Goal: Register for event/course

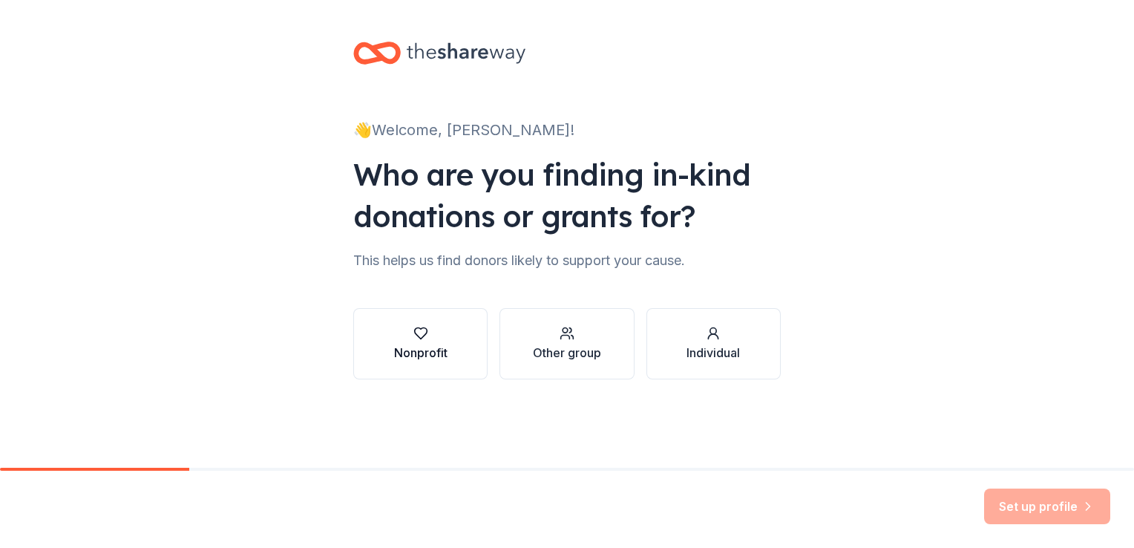
click at [434, 333] on div "button" at bounding box center [420, 333] width 53 height 15
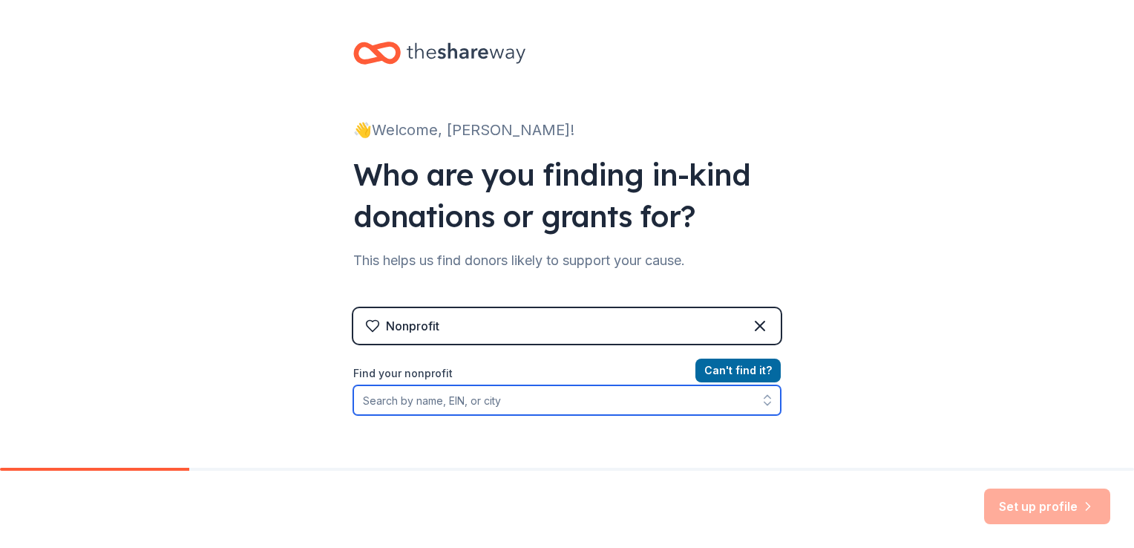
click at [387, 399] on input "Find your nonprofit" at bounding box center [567, 400] width 428 height 30
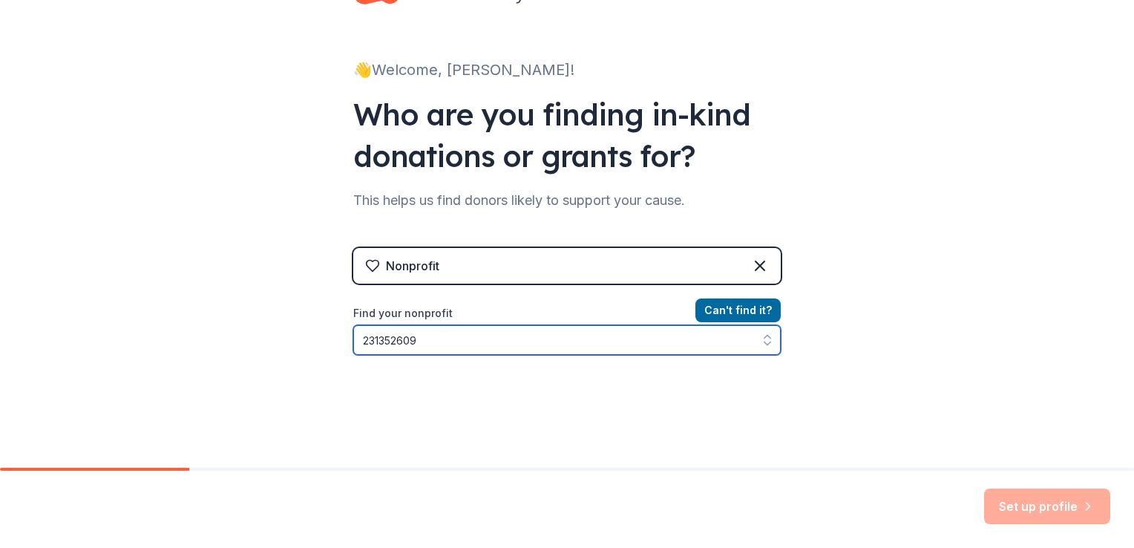
scroll to position [148, 0]
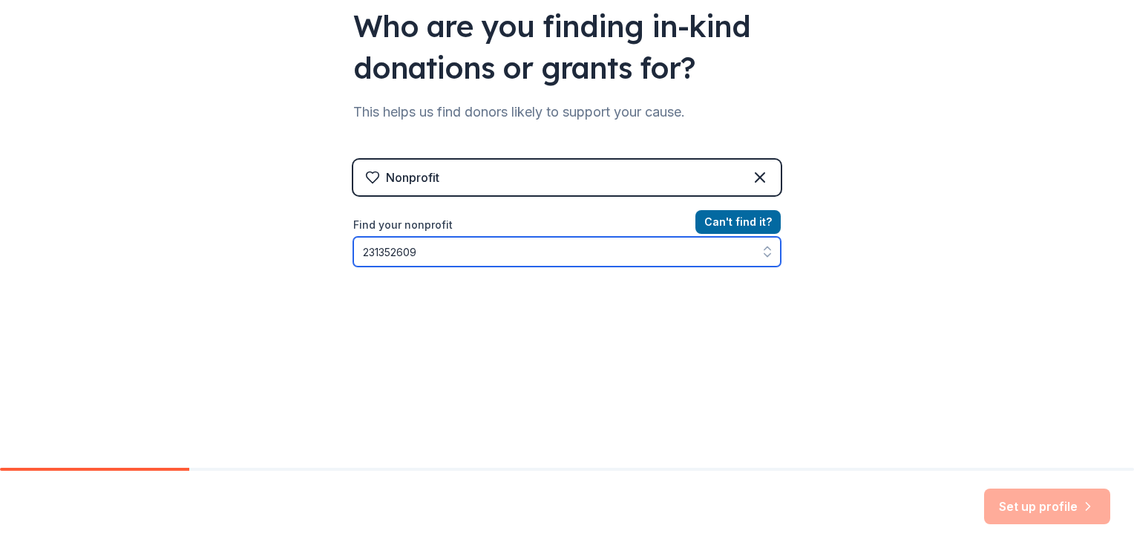
click at [420, 251] on input "231352609" at bounding box center [567, 252] width 428 height 30
click at [368, 251] on input "231352609" at bounding box center [567, 252] width 428 height 30
type input "[US_EMPLOYER_IDENTIFICATION_NUMBER]"
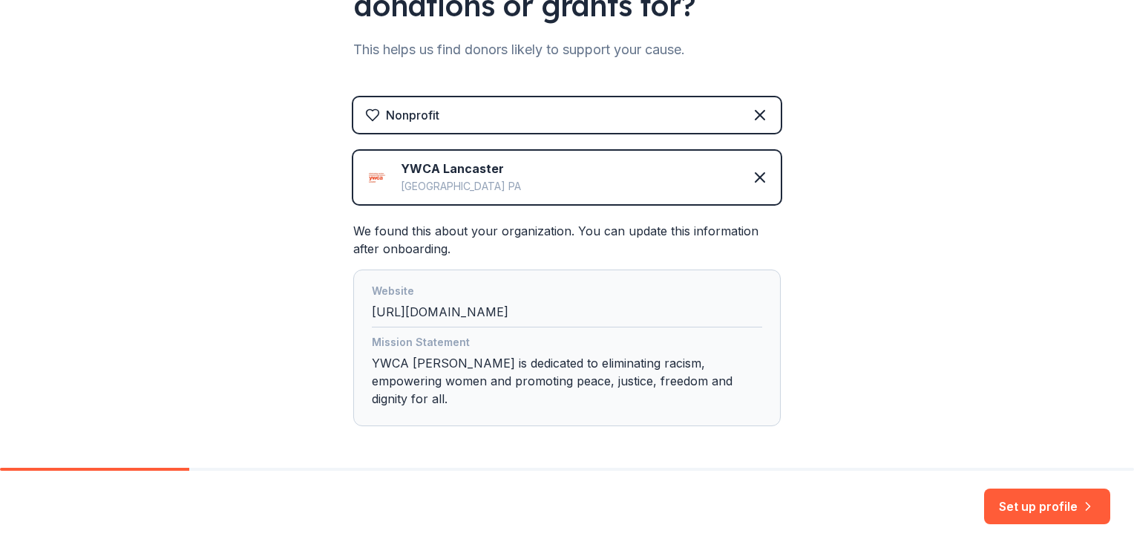
scroll to position [252, 0]
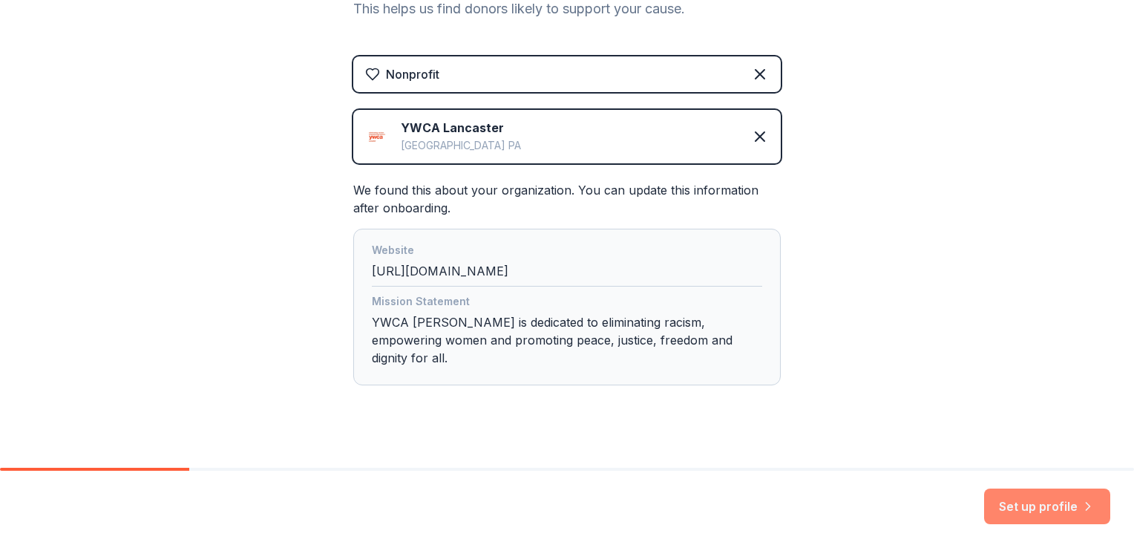
click at [1036, 497] on button "Set up profile" at bounding box center [1047, 506] width 126 height 36
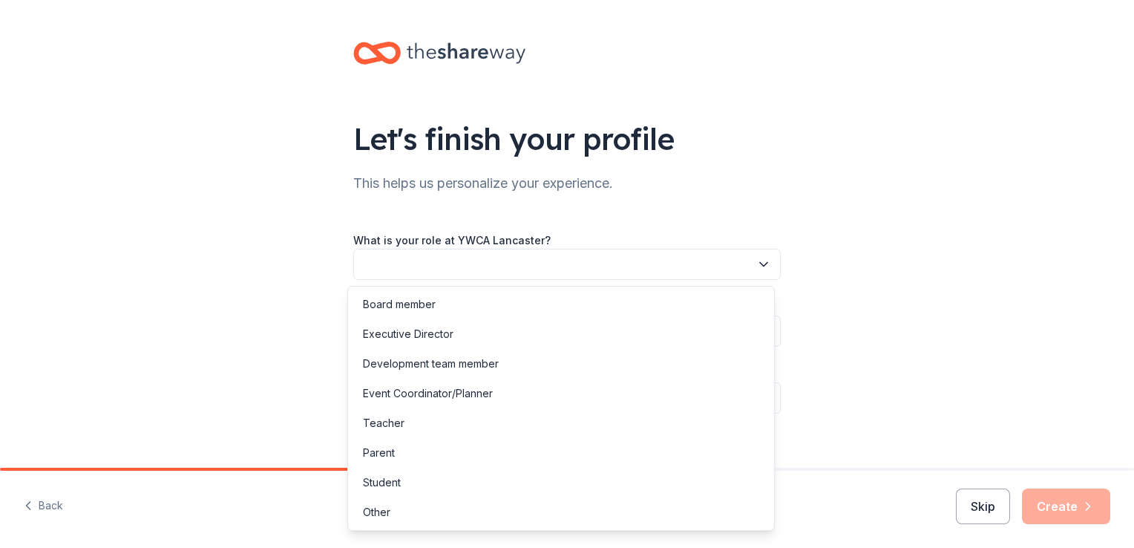
click at [407, 266] on button "button" at bounding box center [567, 264] width 428 height 31
click at [414, 362] on div "Development team member" at bounding box center [431, 364] width 136 height 18
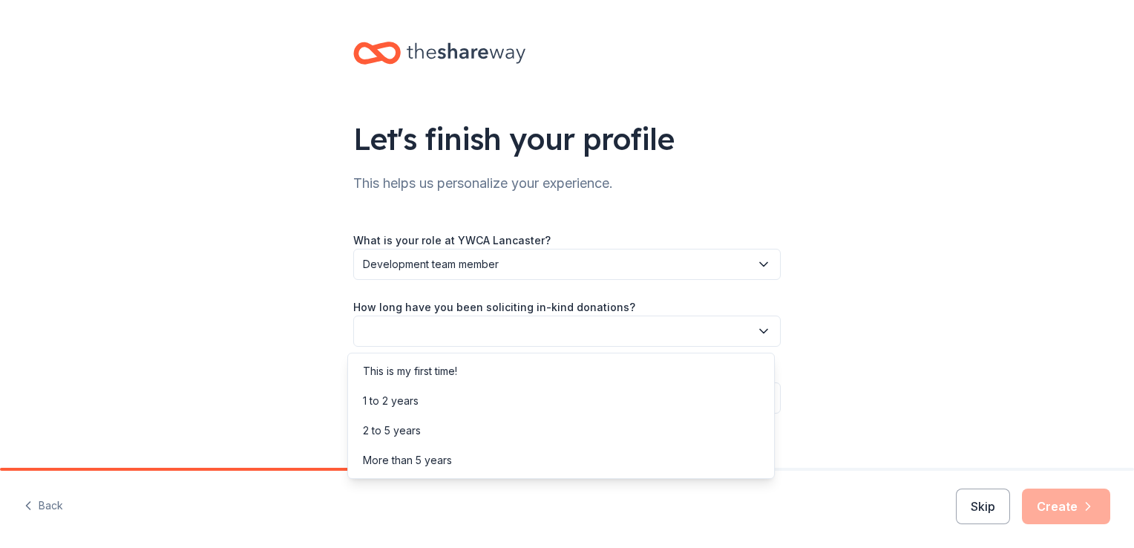
click at [381, 337] on button "button" at bounding box center [567, 331] width 428 height 31
click at [396, 399] on div "1 to 2 years" at bounding box center [391, 401] width 56 height 18
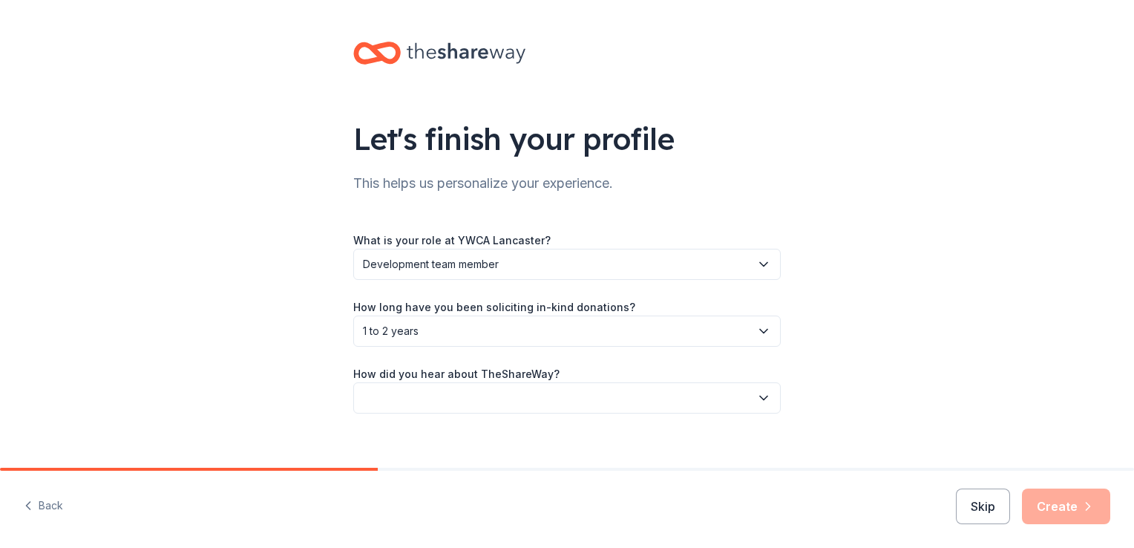
click at [386, 388] on button "button" at bounding box center [567, 397] width 428 height 31
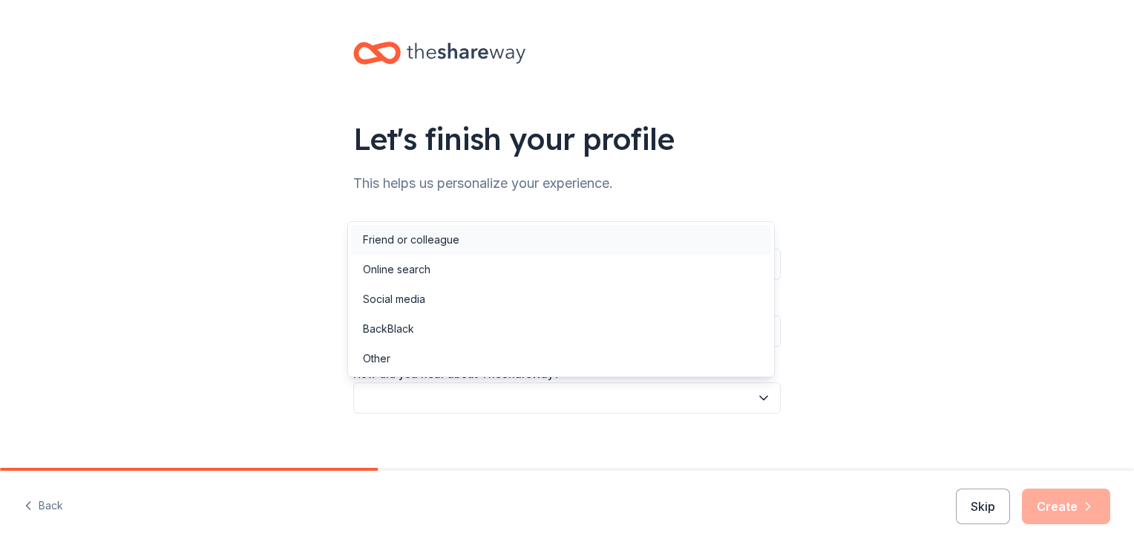
click at [414, 240] on div "Friend or colleague" at bounding box center [411, 240] width 97 height 18
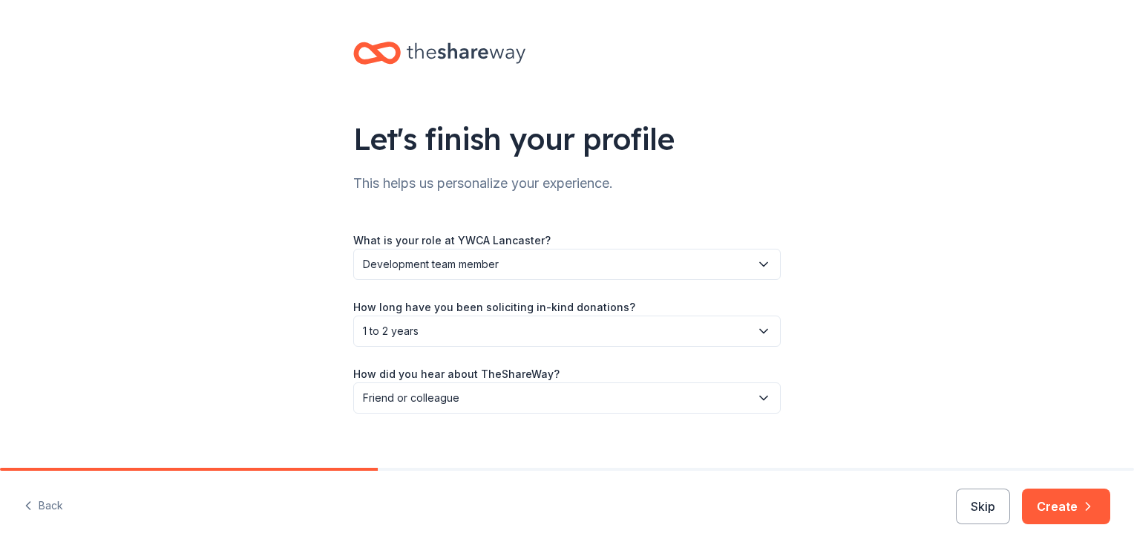
scroll to position [16, 0]
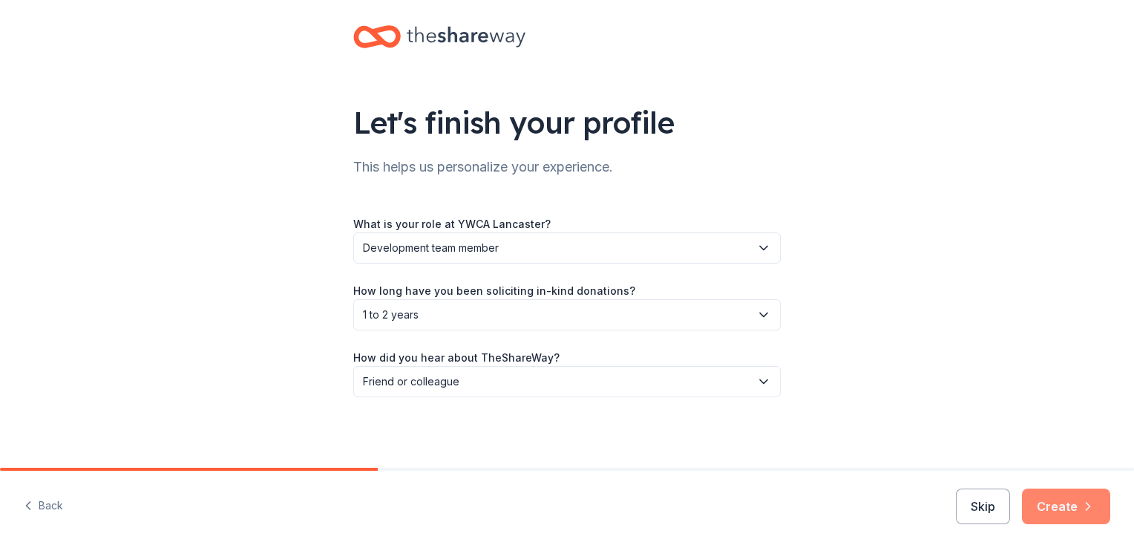
click at [1053, 497] on button "Create" at bounding box center [1066, 506] width 88 height 36
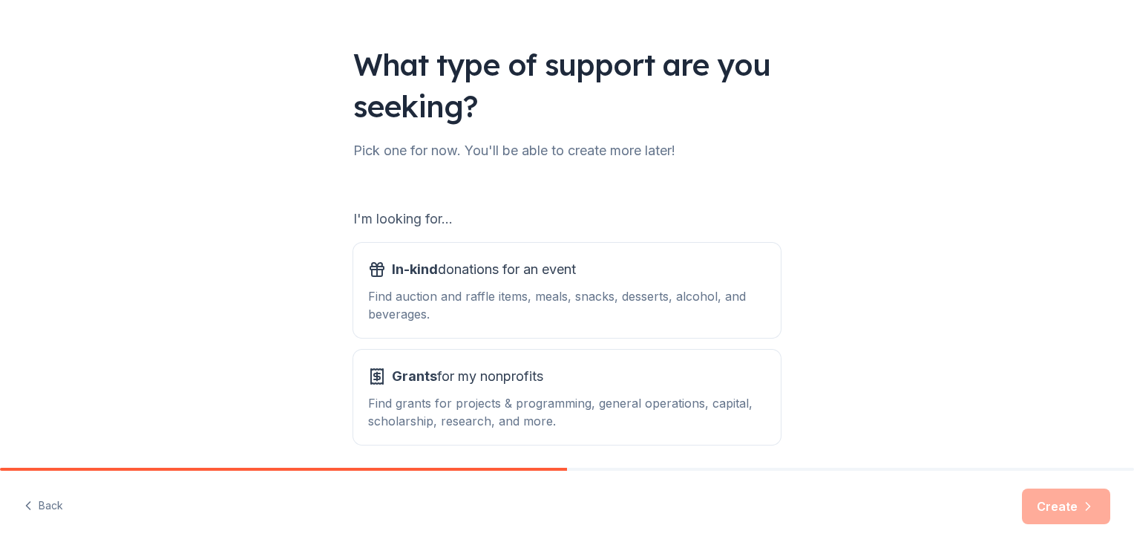
scroll to position [131, 0]
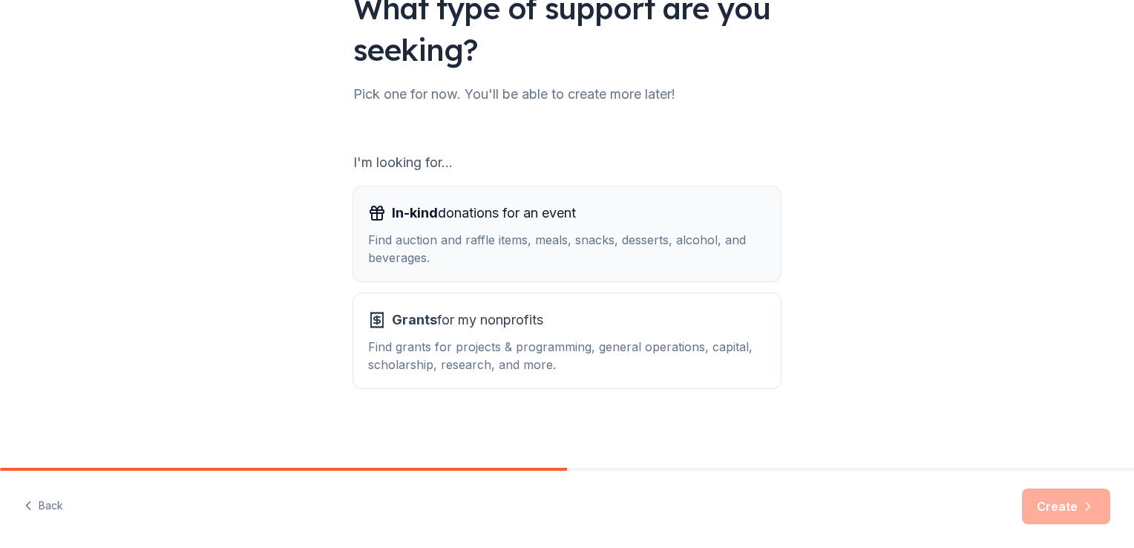
click at [460, 226] on div "In-kind donations for an event Find auction and raffle items, meals, snacks, de…" at bounding box center [567, 233] width 398 height 65
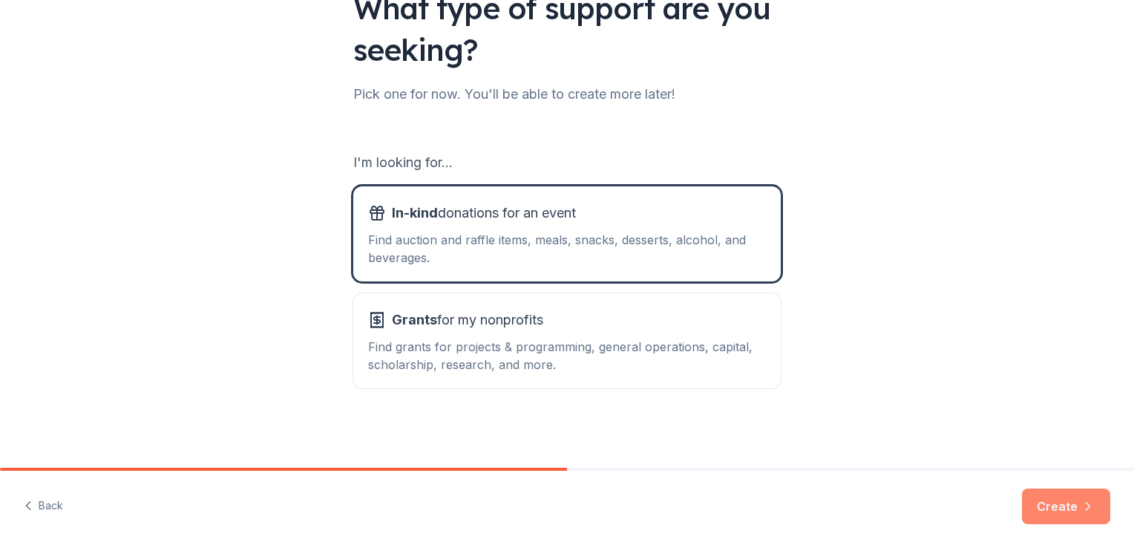
click at [1042, 502] on button "Create" at bounding box center [1066, 506] width 88 height 36
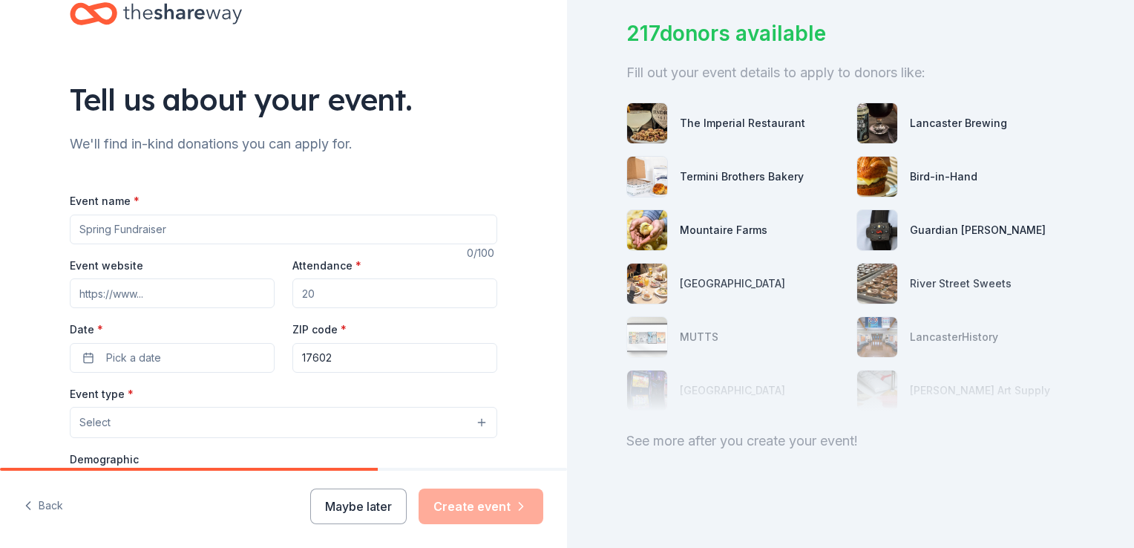
scroll to position [74, 0]
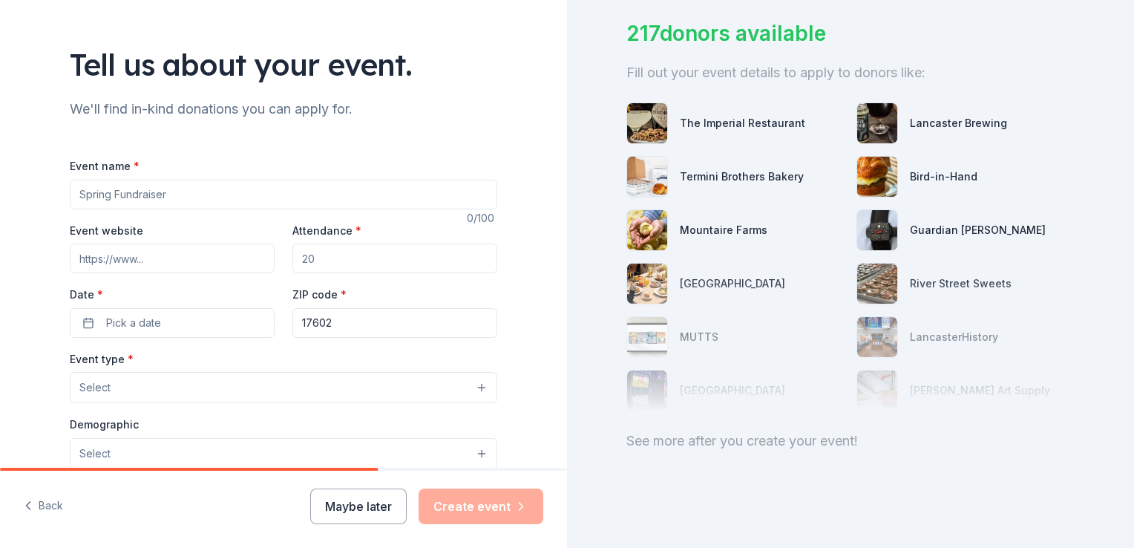
click at [85, 195] on input "Event name *" at bounding box center [284, 195] width 428 height 30
click at [95, 189] on input "Event name *" at bounding box center [284, 195] width 428 height 30
type input "2025 Women of Achievement Awards"
click at [83, 264] on input "Event website" at bounding box center [172, 259] width 205 height 30
paste input "[DOMAIN_NAME][URL]"
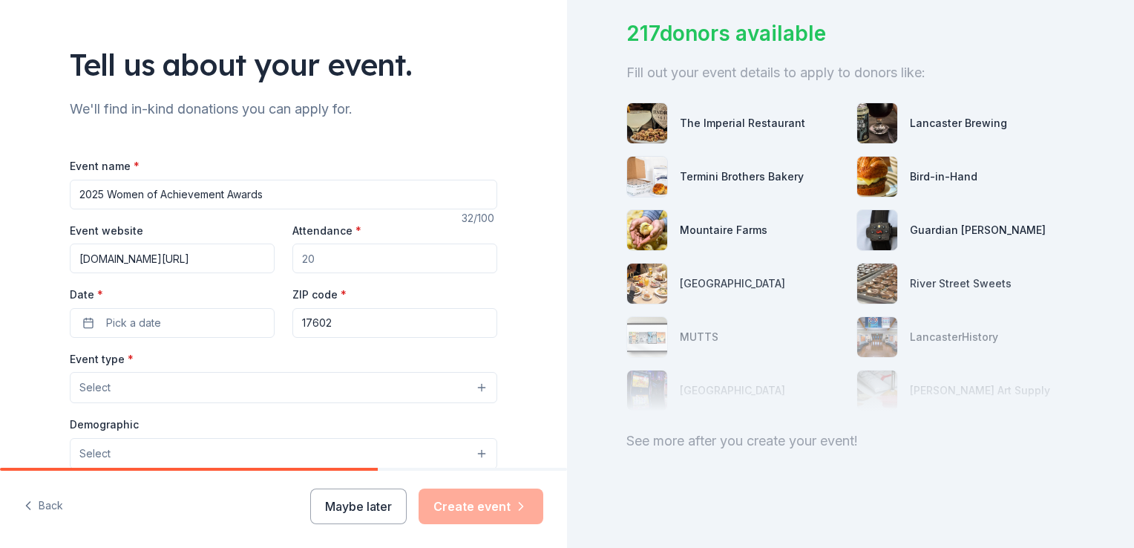
type input "[DOMAIN_NAME][URL]"
click at [295, 264] on input "Attendance *" at bounding box center [395, 259] width 205 height 30
type input "500"
click at [111, 321] on span "Pick a date" at bounding box center [133, 323] width 55 height 18
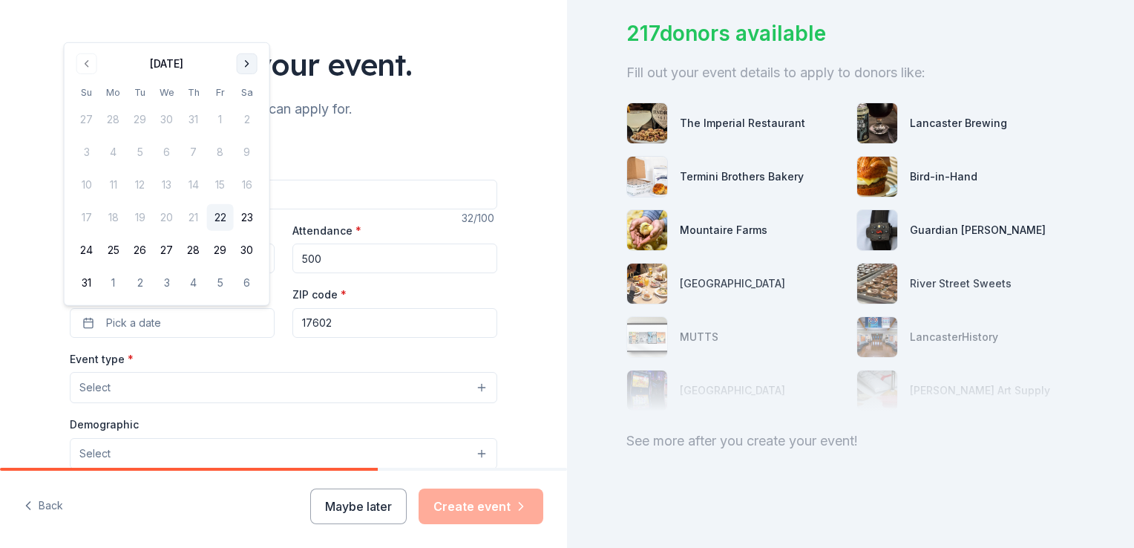
click at [247, 73] on button "Go to next month" at bounding box center [247, 63] width 21 height 21
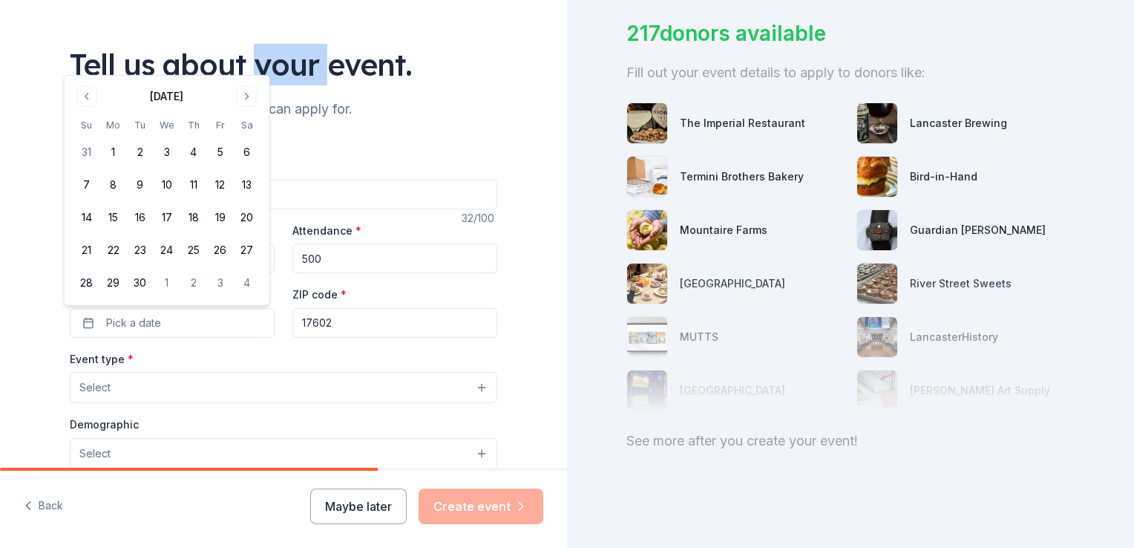
click at [246, 72] on div "Tell us about your event." at bounding box center [284, 65] width 428 height 42
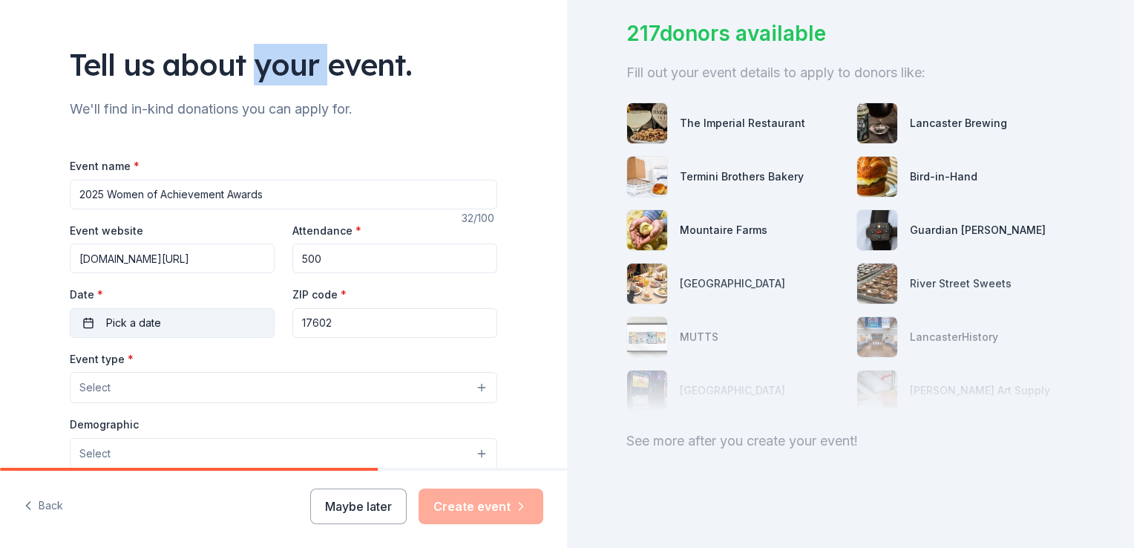
click at [106, 318] on span "Pick a date" at bounding box center [133, 323] width 55 height 18
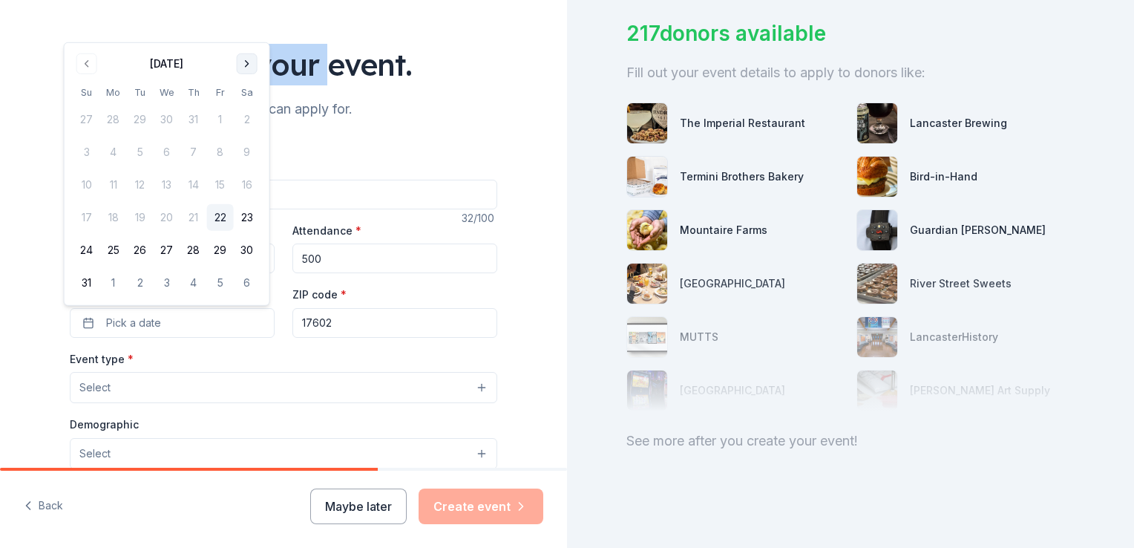
click at [241, 71] on button "Go to next month" at bounding box center [247, 63] width 21 height 21
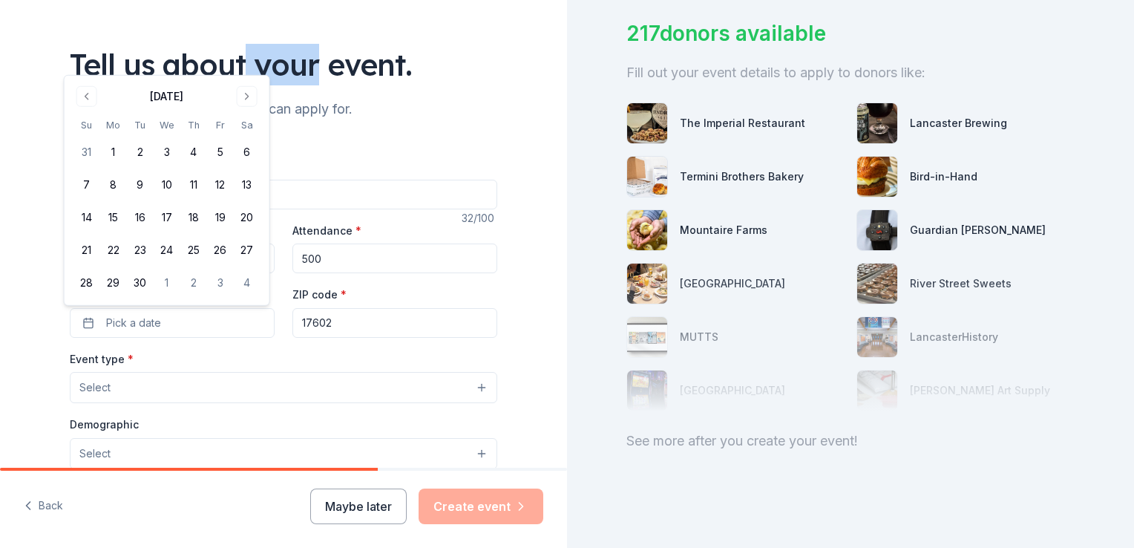
click at [241, 71] on div "Tell us about your event." at bounding box center [284, 65] width 428 height 42
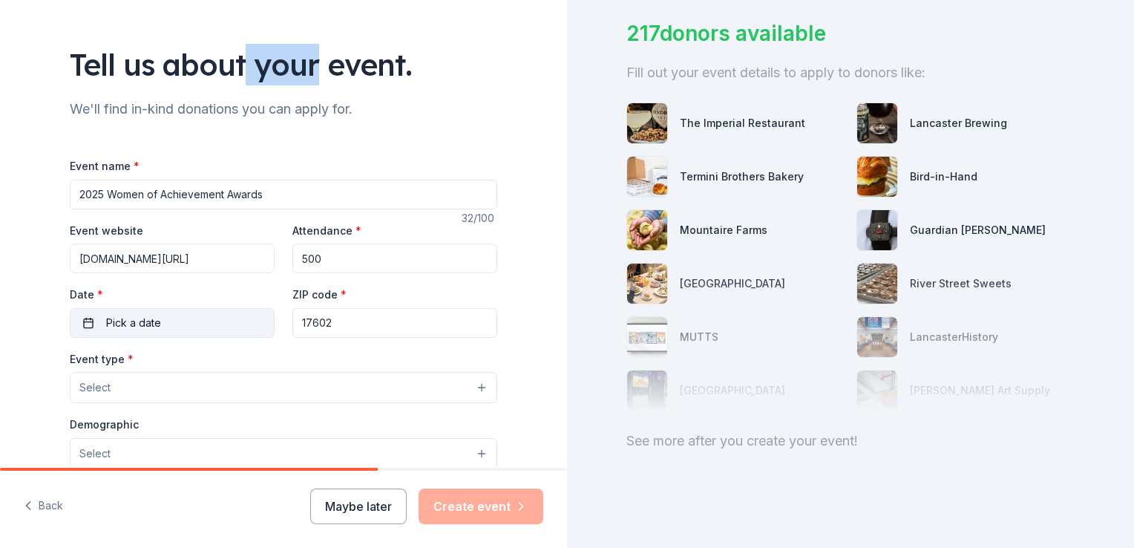
click at [113, 322] on span "Pick a date" at bounding box center [133, 323] width 55 height 18
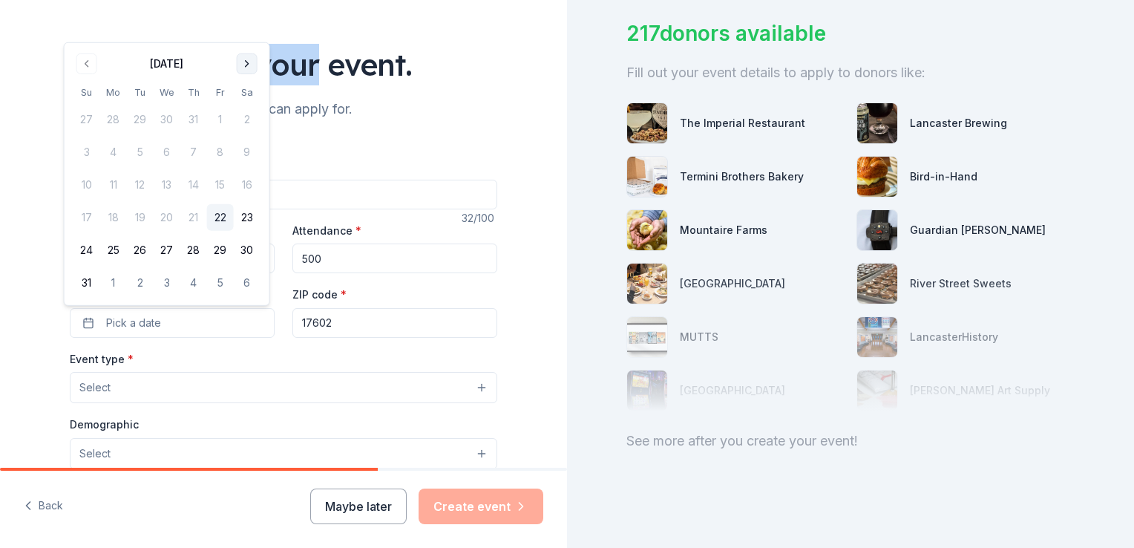
click at [246, 68] on button "Go to next month" at bounding box center [247, 63] width 21 height 21
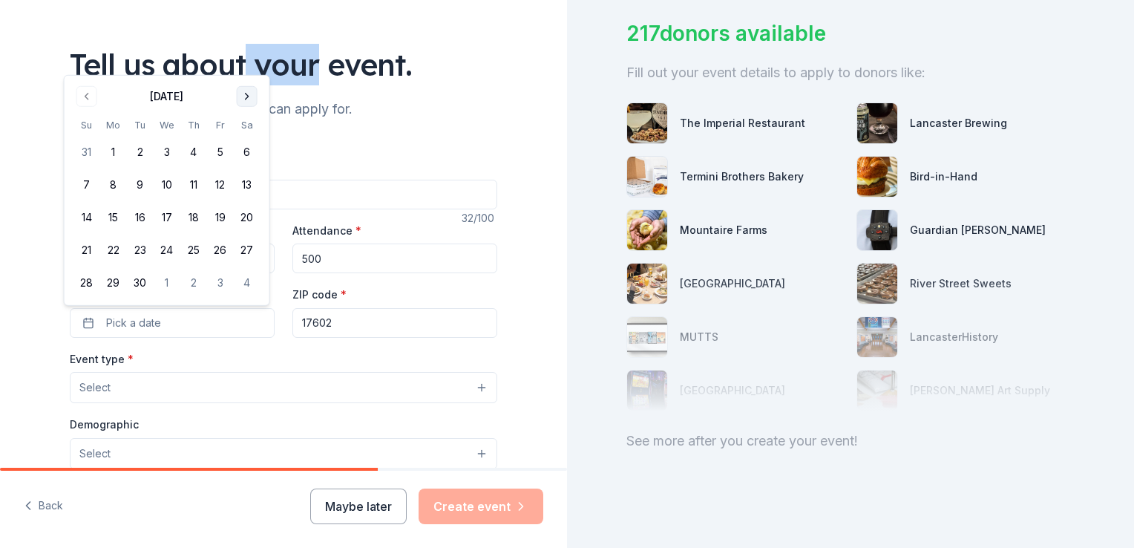
click at [241, 99] on button "Go to next month" at bounding box center [247, 96] width 21 height 21
click at [196, 251] on button "23" at bounding box center [193, 250] width 27 height 27
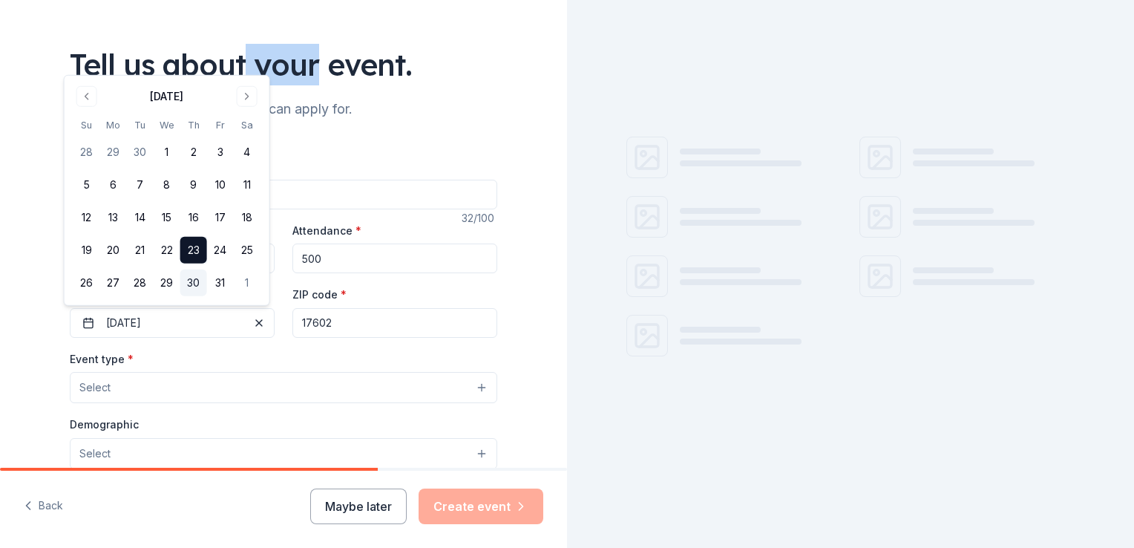
scroll to position [0, 0]
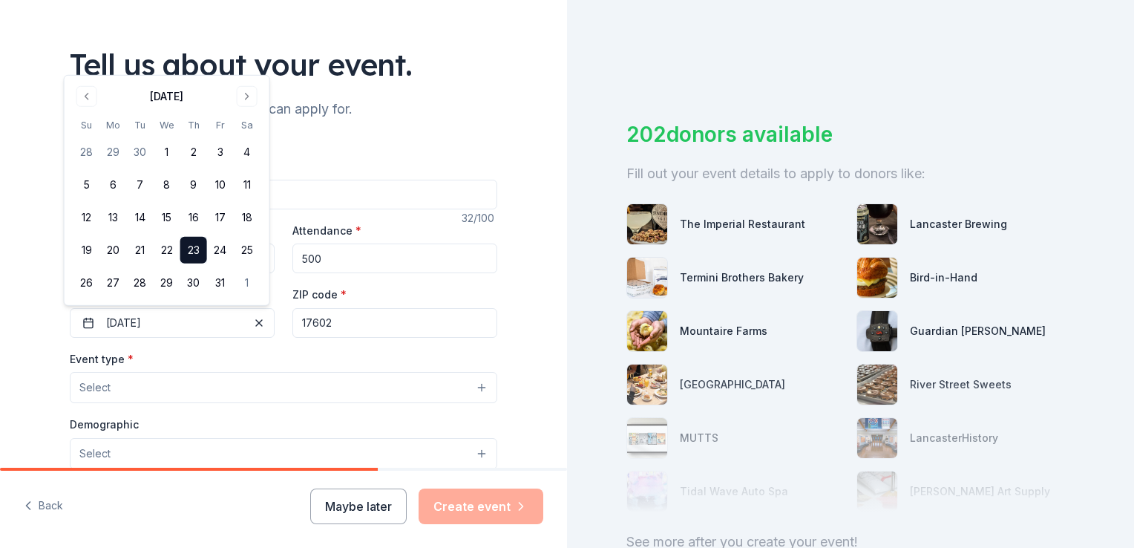
click at [264, 350] on div "Event type * Select" at bounding box center [284, 377] width 428 height 54
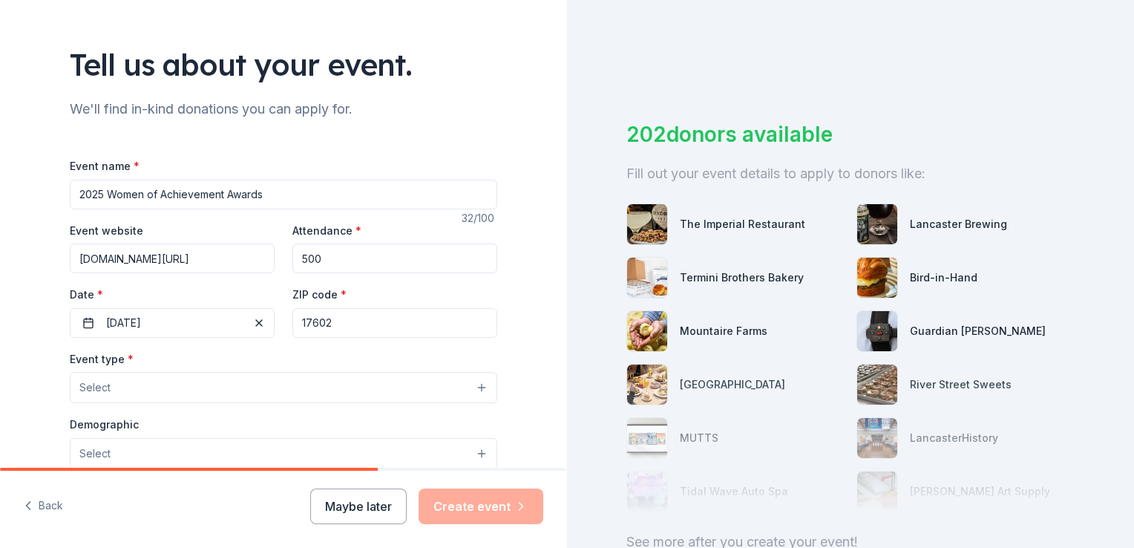
click at [158, 388] on button "Select" at bounding box center [284, 387] width 428 height 31
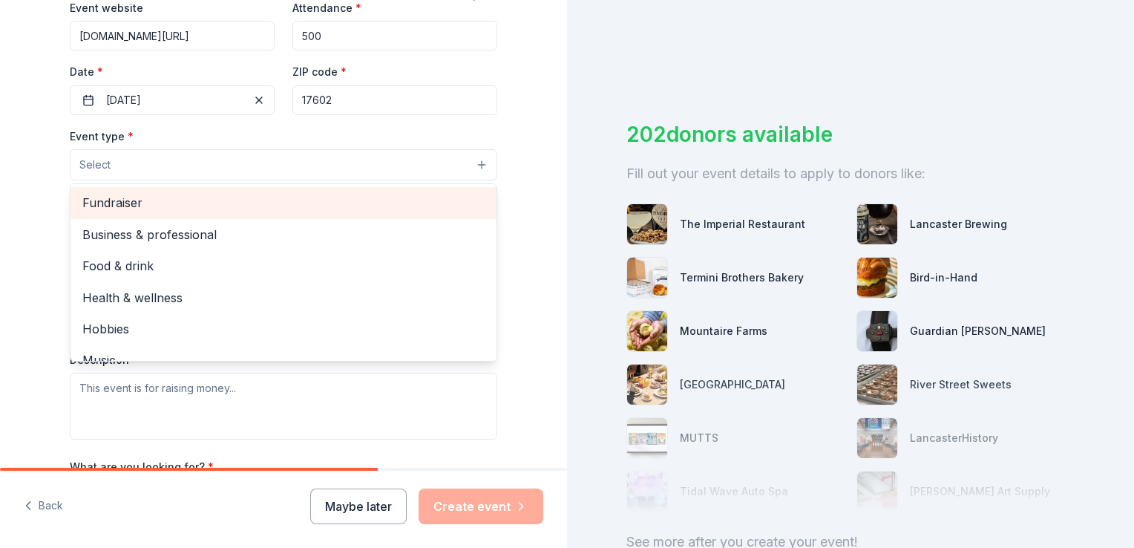
click at [117, 212] on span "Fundraiser" at bounding box center [283, 202] width 402 height 19
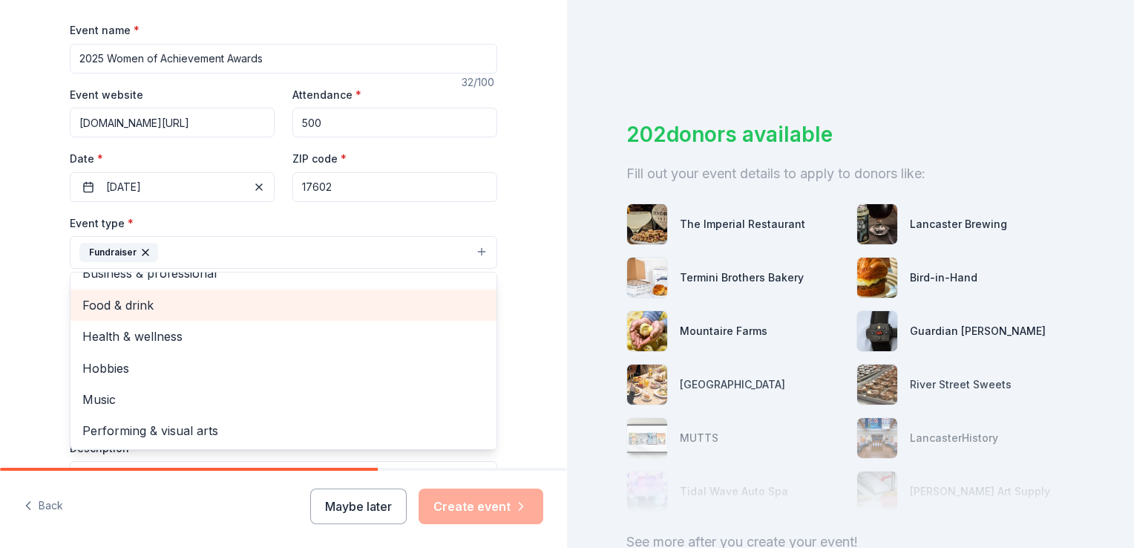
scroll to position [371, 0]
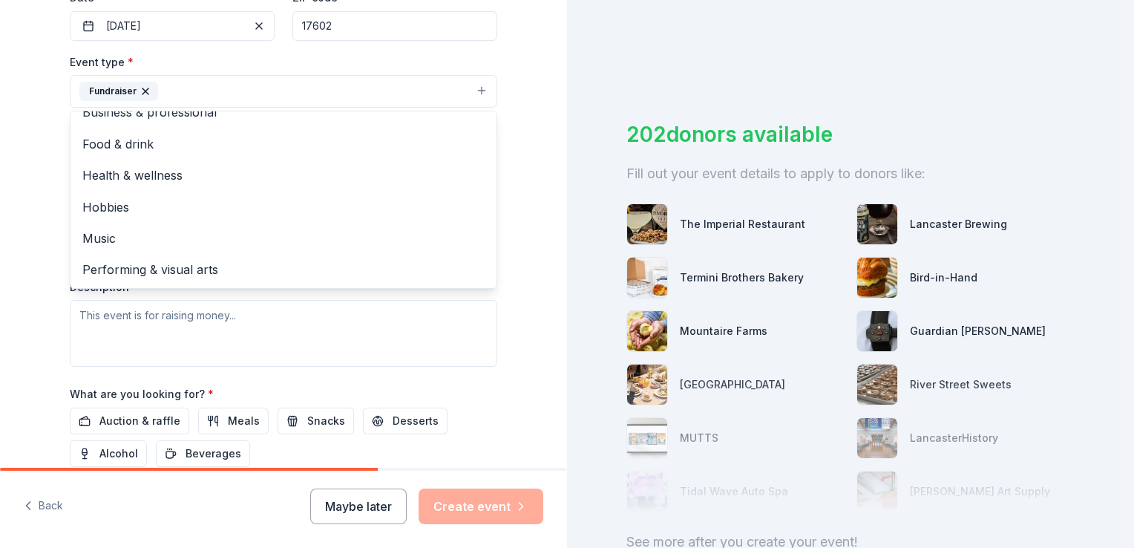
click at [502, 276] on div "Tell us about your event. We'll find in-kind donations you can apply for. Event…" at bounding box center [283, 124] width 475 height 990
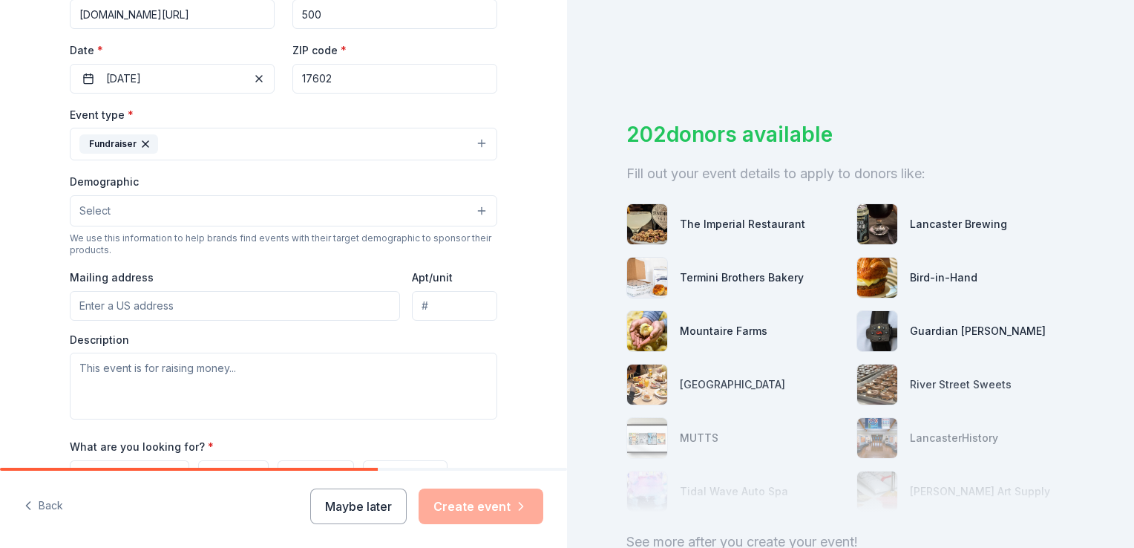
scroll to position [297, 0]
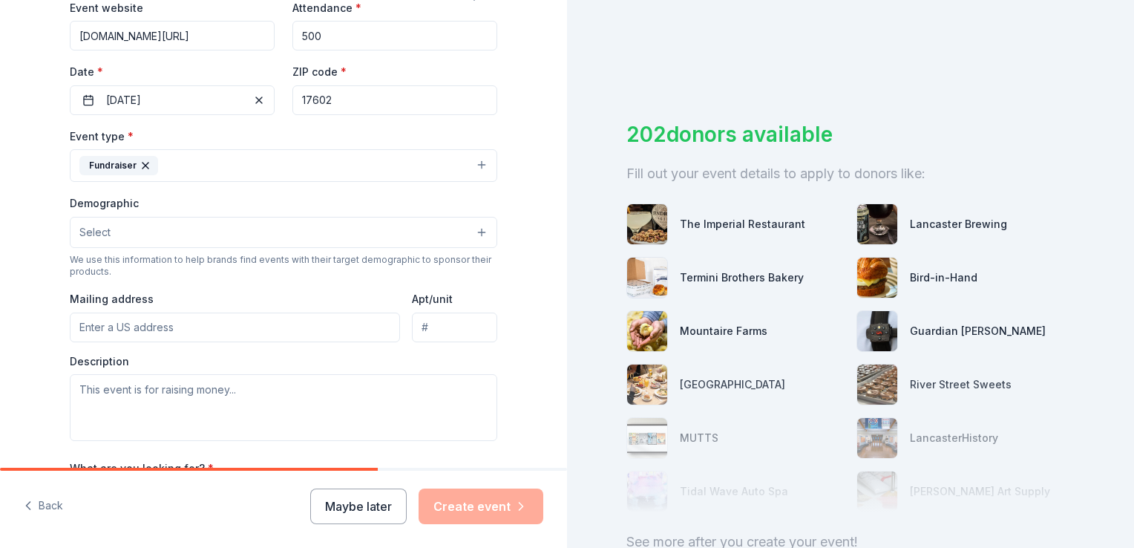
click at [105, 230] on button "Select" at bounding box center [284, 232] width 428 height 31
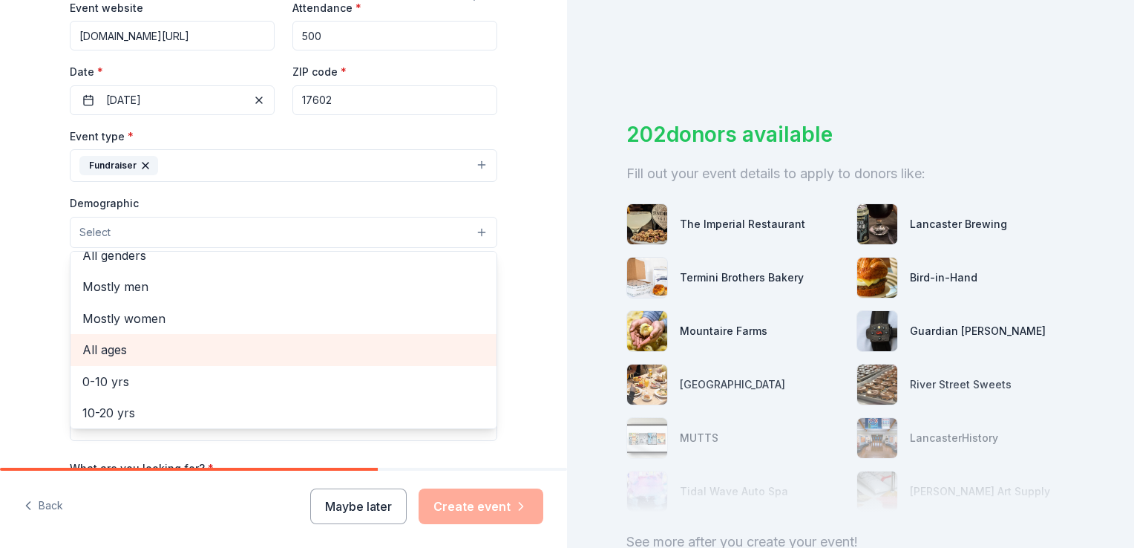
scroll to position [0, 0]
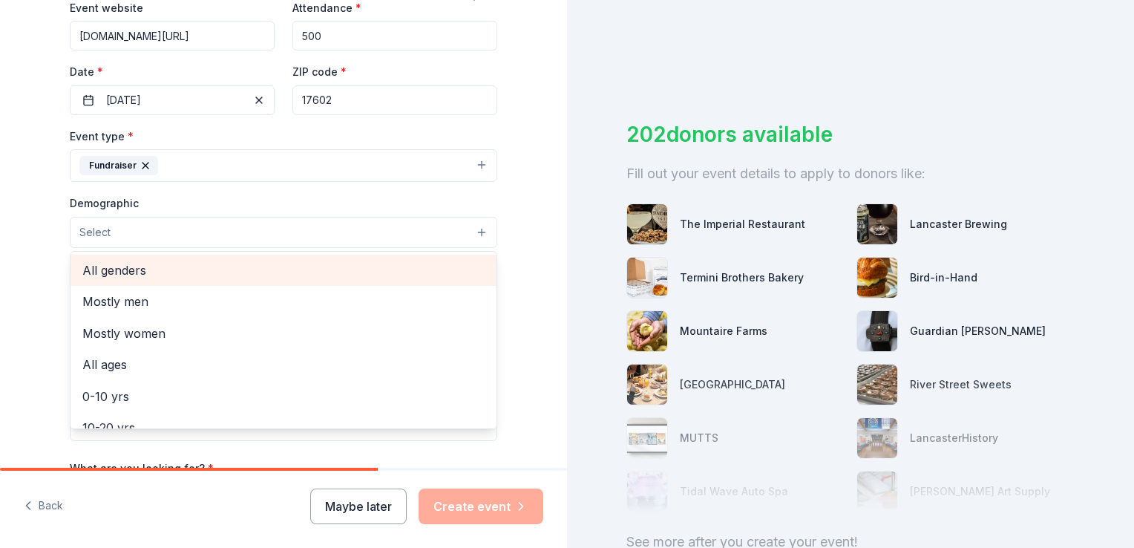
click at [114, 271] on span "All genders" at bounding box center [283, 270] width 402 height 19
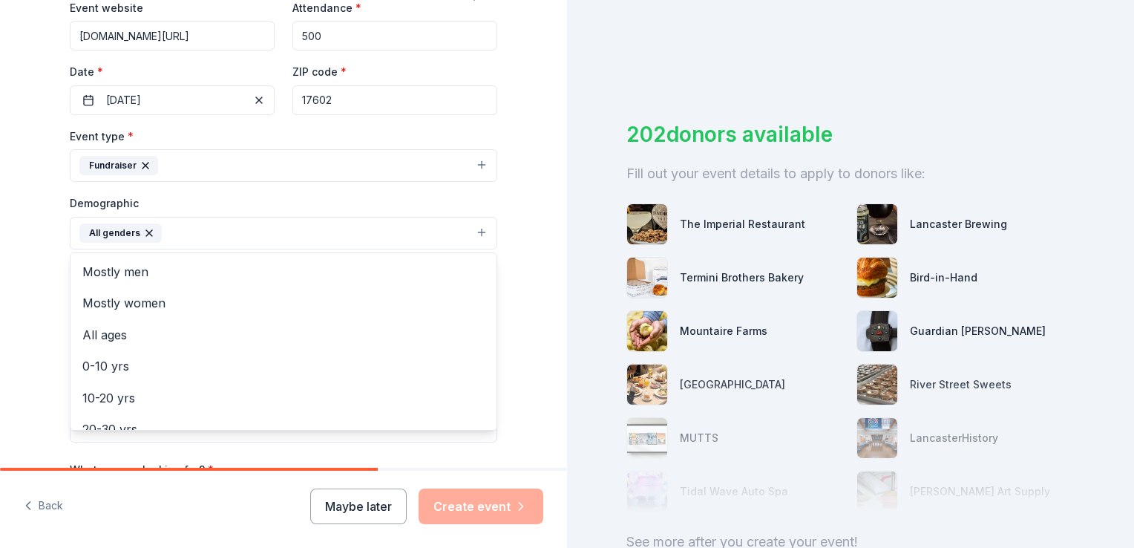
click at [53, 290] on div "Tell us about your event. We'll find in-kind donations you can apply for. Event…" at bounding box center [283, 198] width 475 height 991
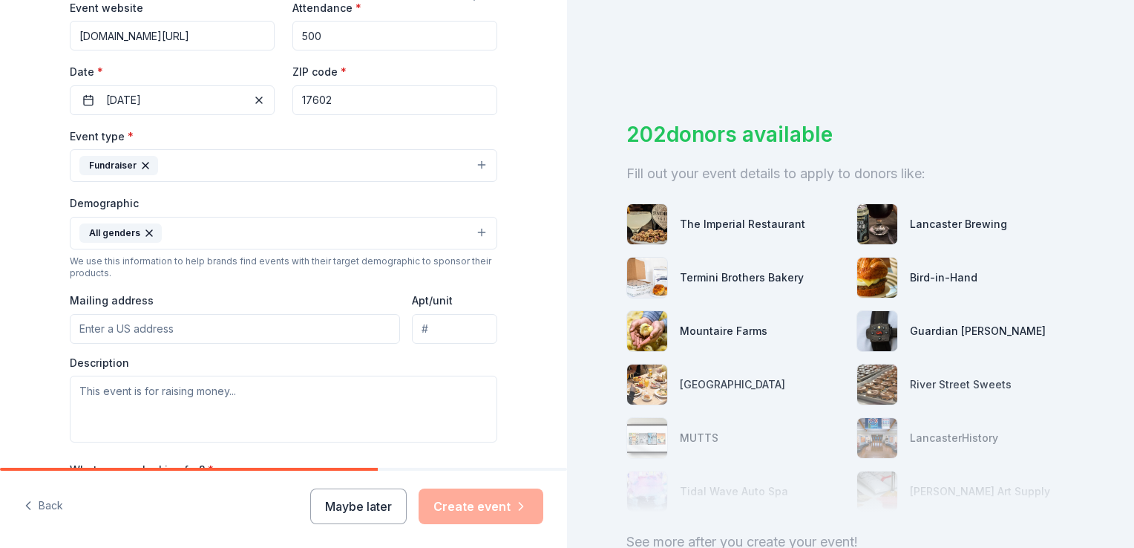
click at [105, 327] on input "Mailing address" at bounding box center [235, 329] width 330 height 30
click at [51, 437] on div "Tell us about your event. We'll find in-kind donations you can apply for. Event…" at bounding box center [283, 198] width 475 height 991
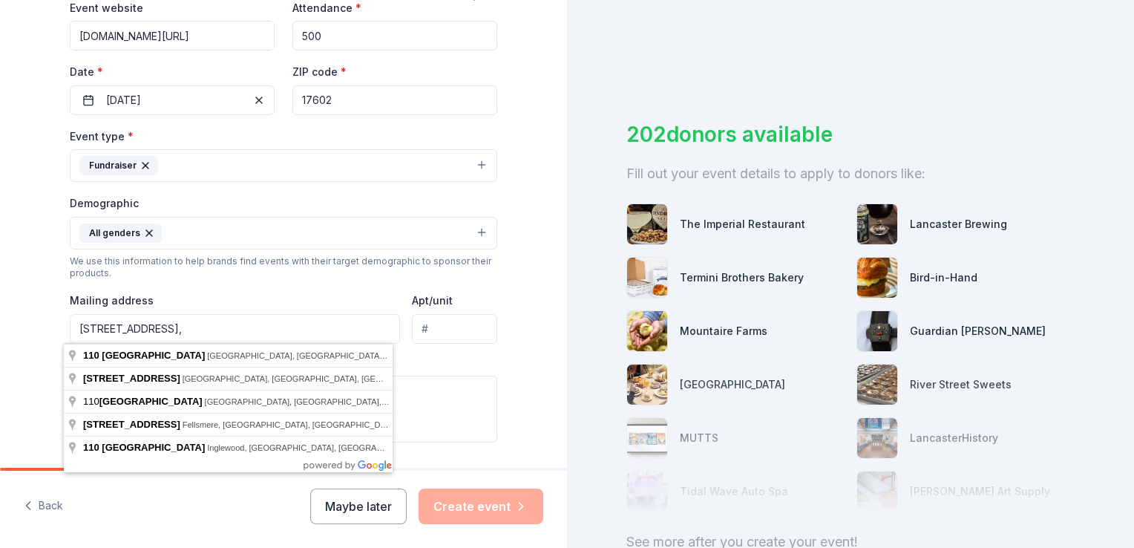
click at [176, 333] on input "[STREET_ADDRESS]," at bounding box center [235, 329] width 330 height 30
type input "[STREET_ADDRESS]"
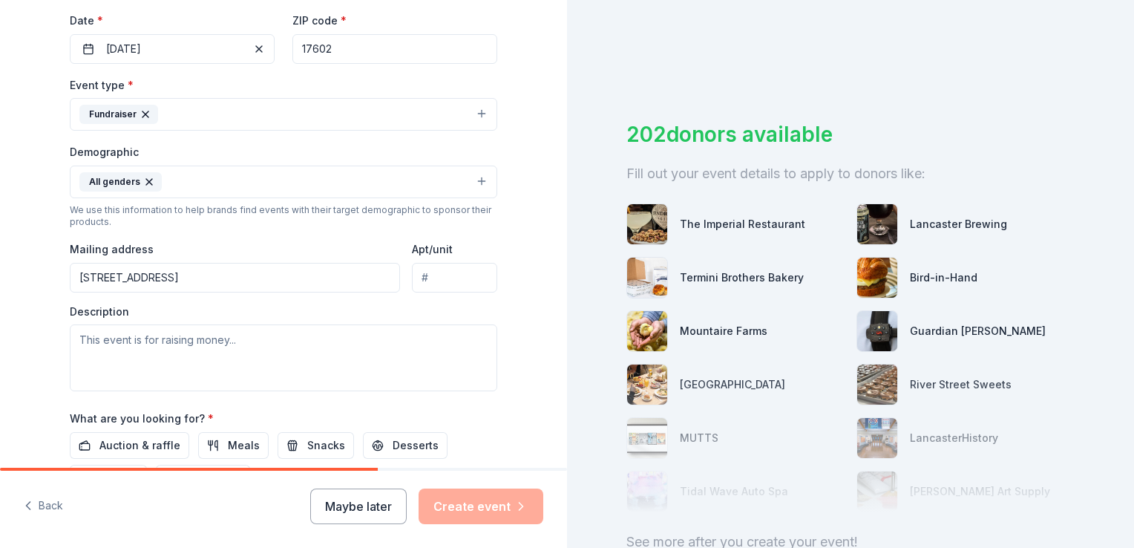
scroll to position [371, 0]
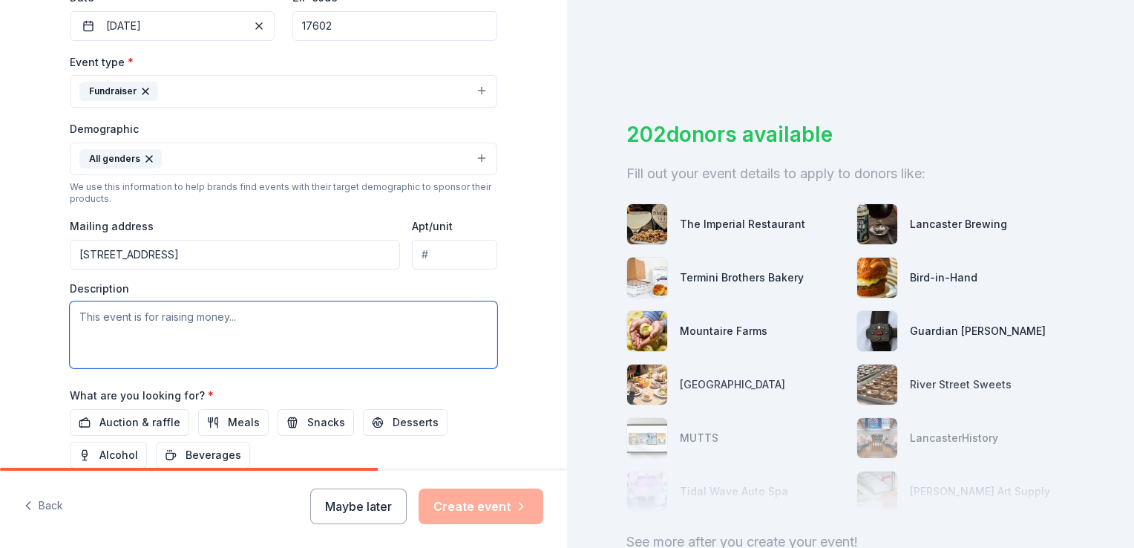
click at [85, 313] on textarea at bounding box center [284, 334] width 428 height 67
paste textarea "All funds raised support the YWCA Lancaster’s [PERSON_NAME] [PERSON_NAME] Resid…"
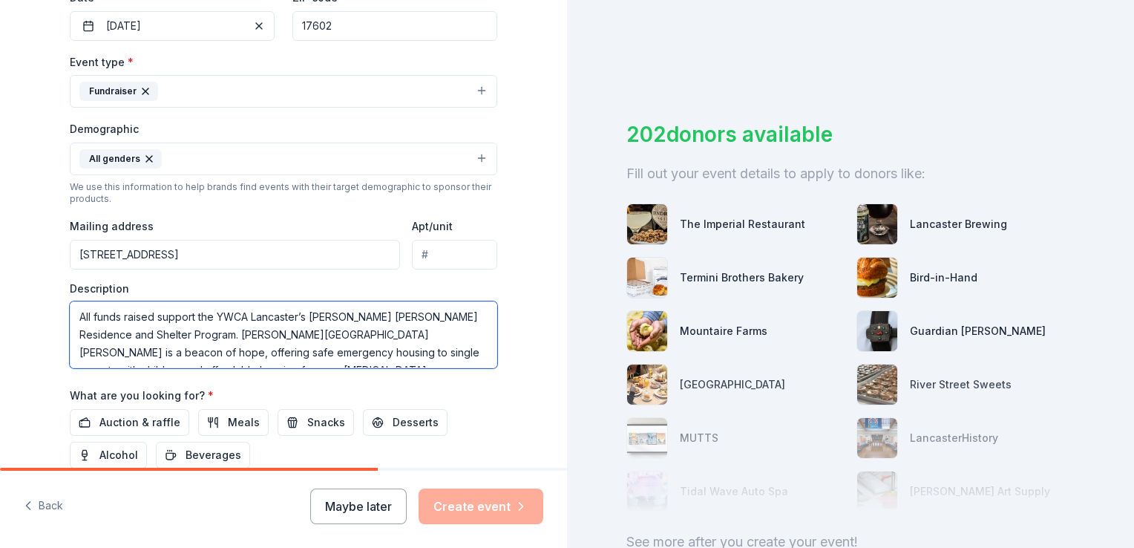
scroll to position [27, 0]
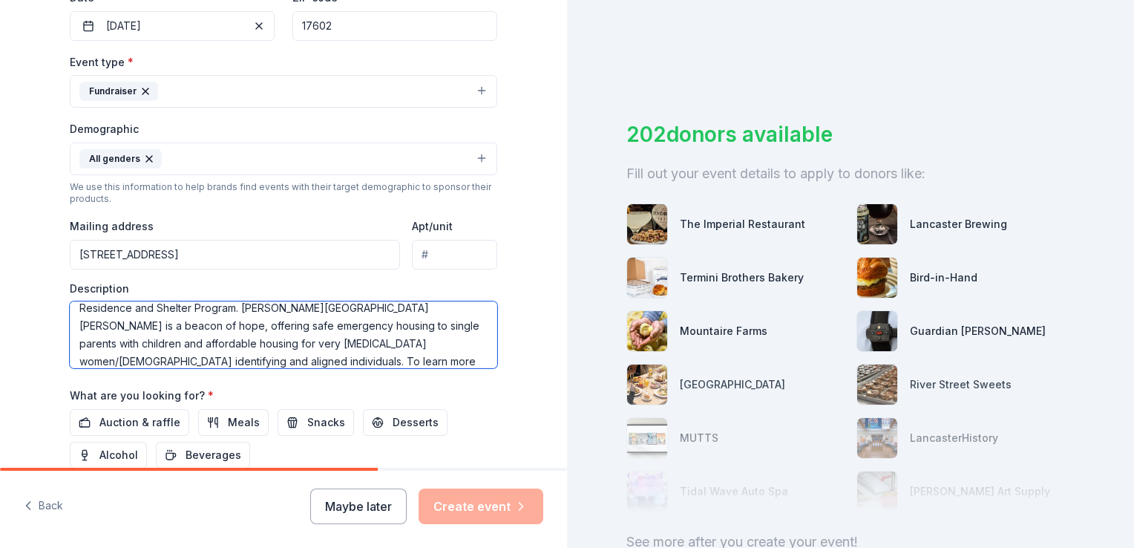
click at [169, 325] on textarea "All funds raised support the YWCA Lancaster’s [PERSON_NAME] [PERSON_NAME] Resid…" at bounding box center [284, 334] width 428 height 67
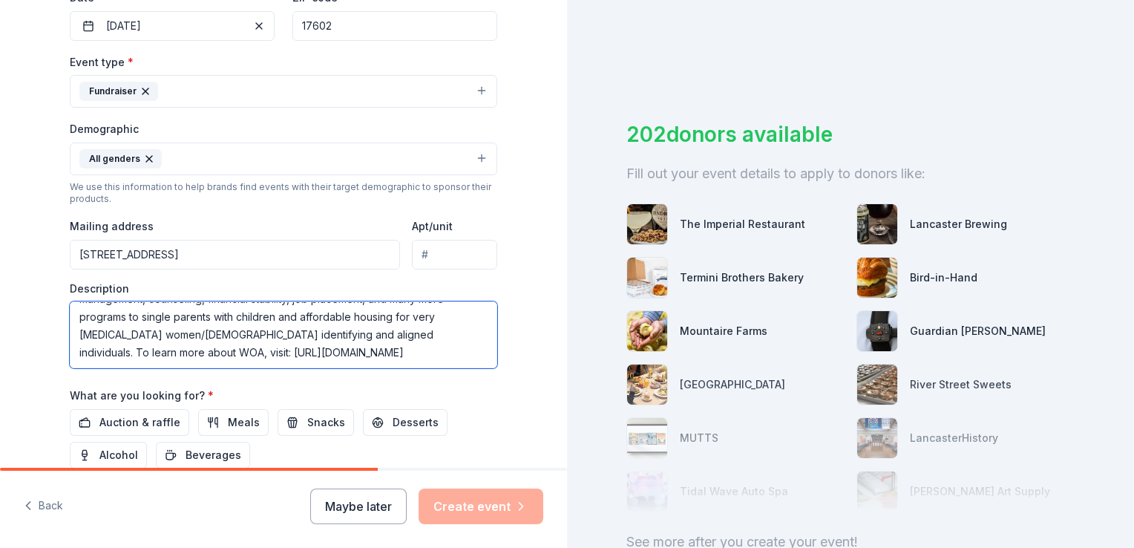
scroll to position [445, 0]
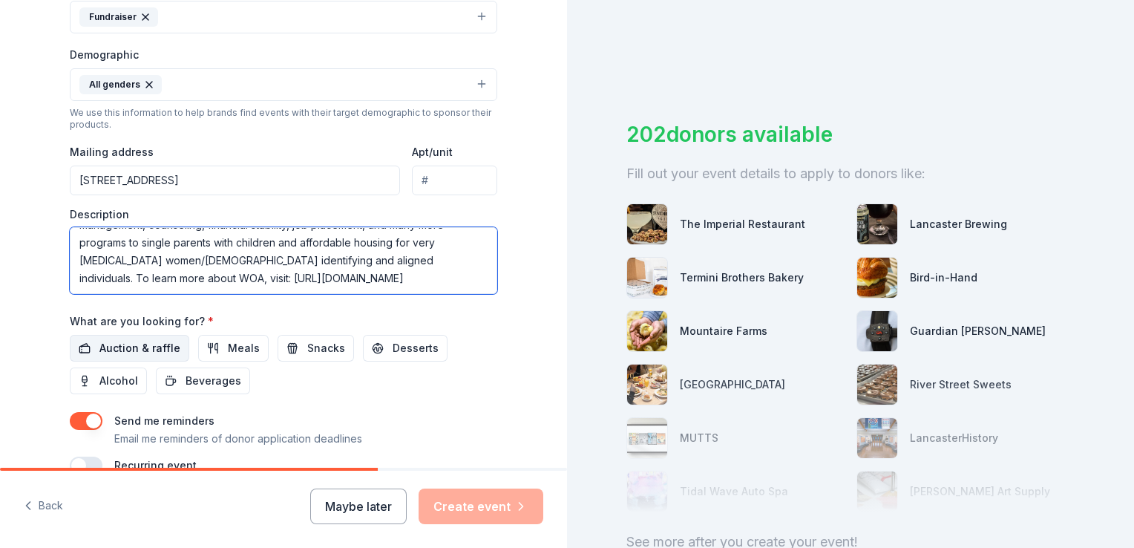
type textarea "All funds raised support the YWCA Lancaster’s [PERSON_NAME] [PERSON_NAME] Resid…"
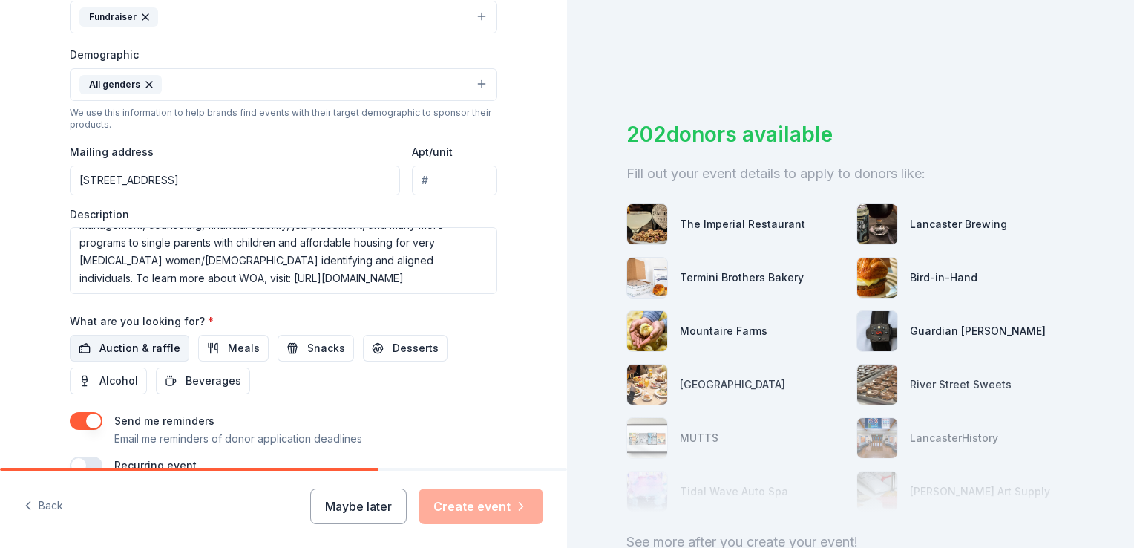
click at [120, 347] on span "Auction & raffle" at bounding box center [139, 348] width 81 height 18
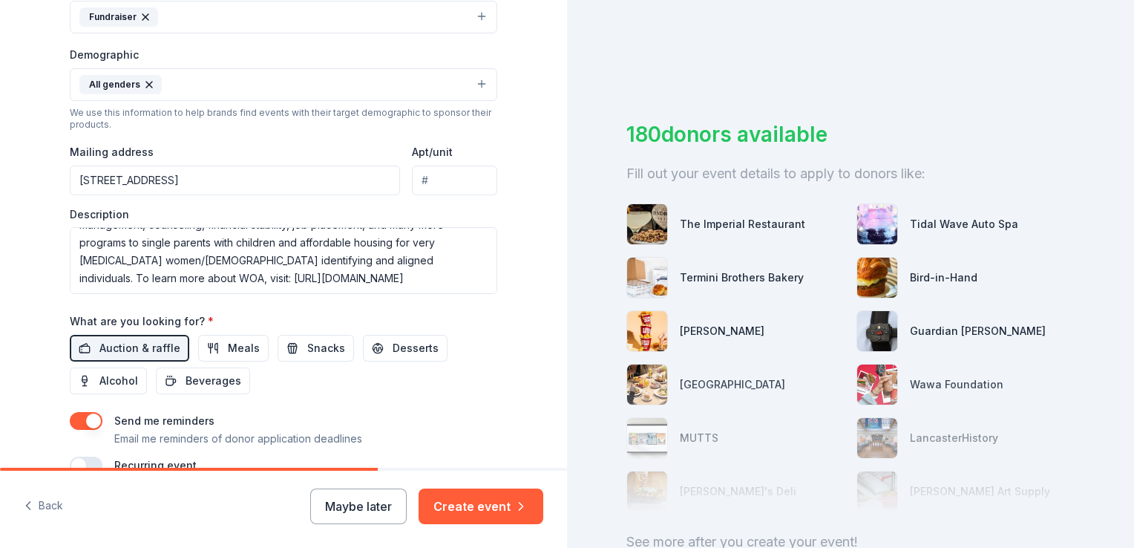
click at [207, 319] on div "What are you looking for? * Auction & raffle Meals Snacks Desserts Alcohol Beve…" at bounding box center [284, 353] width 428 height 82
click at [186, 385] on span "Beverages" at bounding box center [214, 381] width 56 height 18
click at [140, 348] on span "Auction & raffle" at bounding box center [139, 348] width 81 height 18
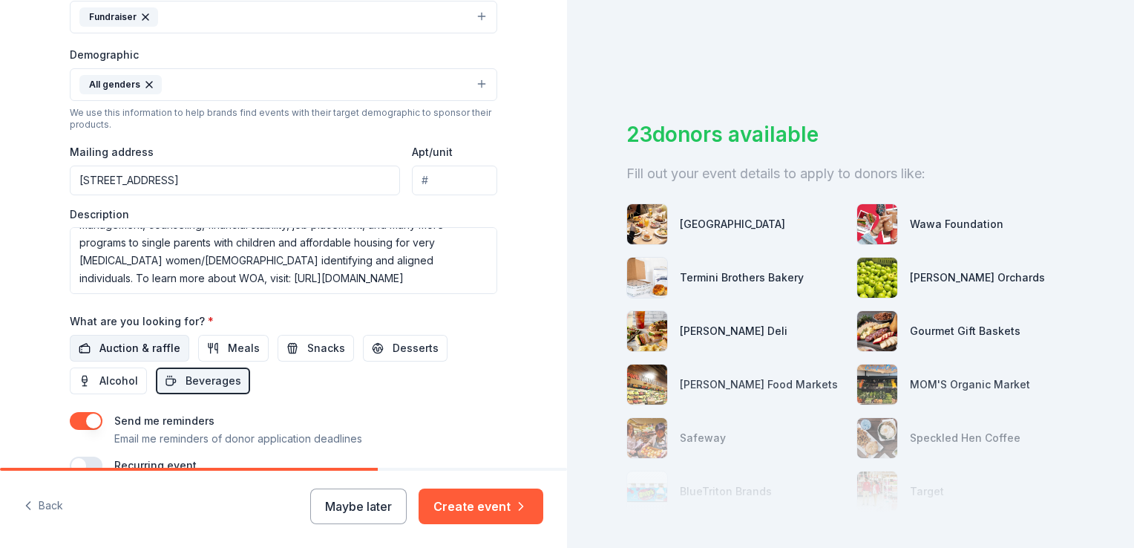
click at [137, 342] on span "Auction & raffle" at bounding box center [139, 348] width 81 height 18
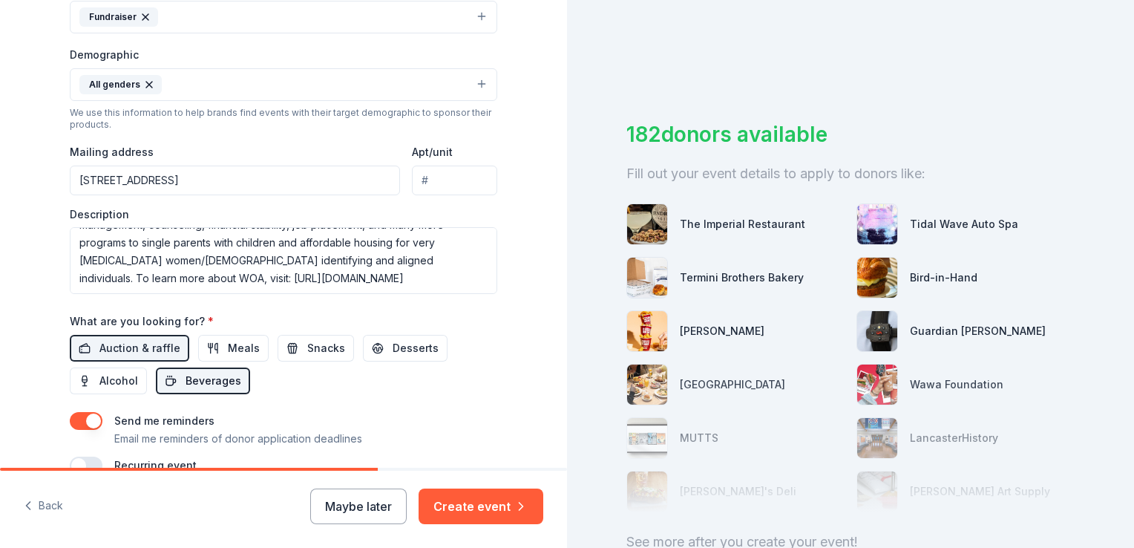
click at [210, 372] on span "Beverages" at bounding box center [214, 381] width 56 height 18
click at [212, 347] on button "Meals" at bounding box center [233, 348] width 71 height 27
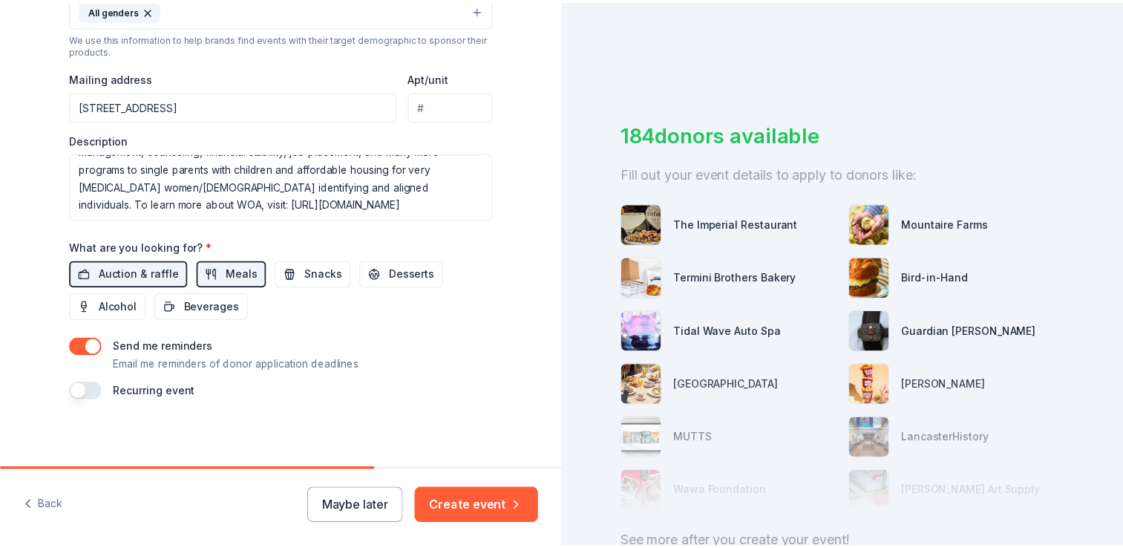
scroll to position [523, 0]
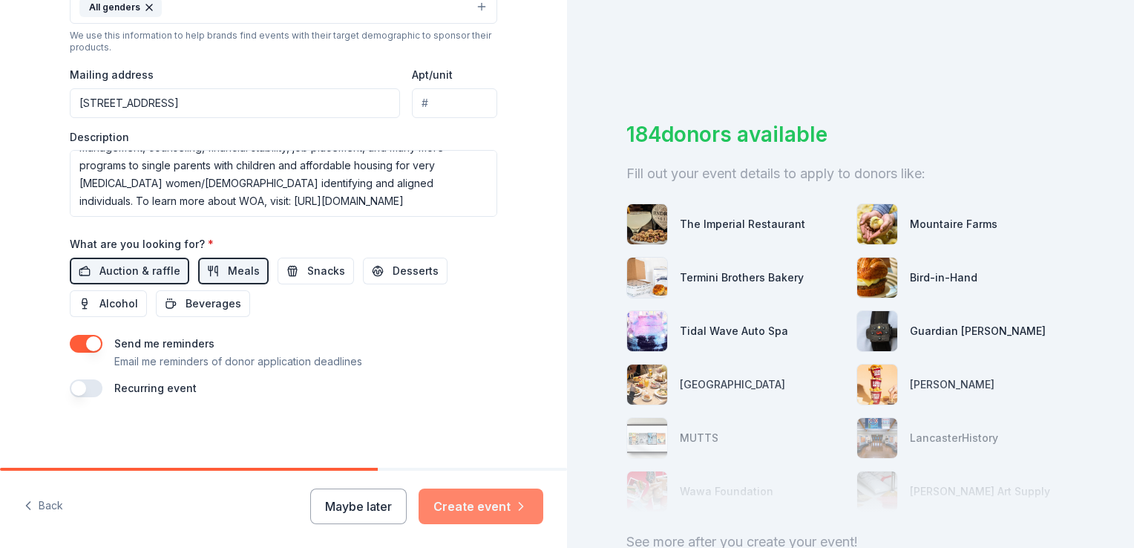
click at [475, 513] on button "Create event" at bounding box center [481, 506] width 125 height 36
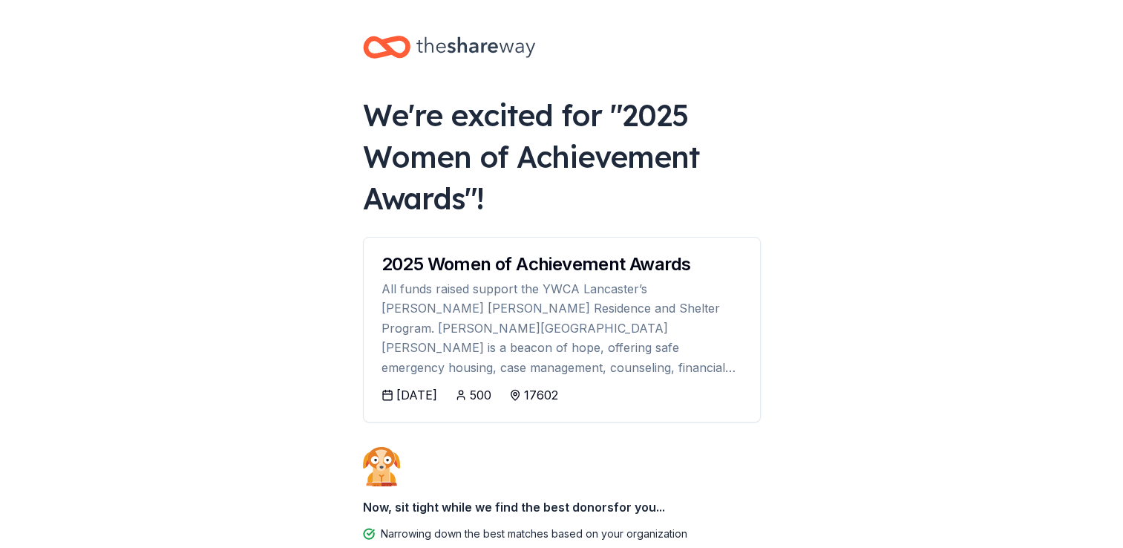
click at [419, 394] on div "[DATE]" at bounding box center [416, 395] width 41 height 18
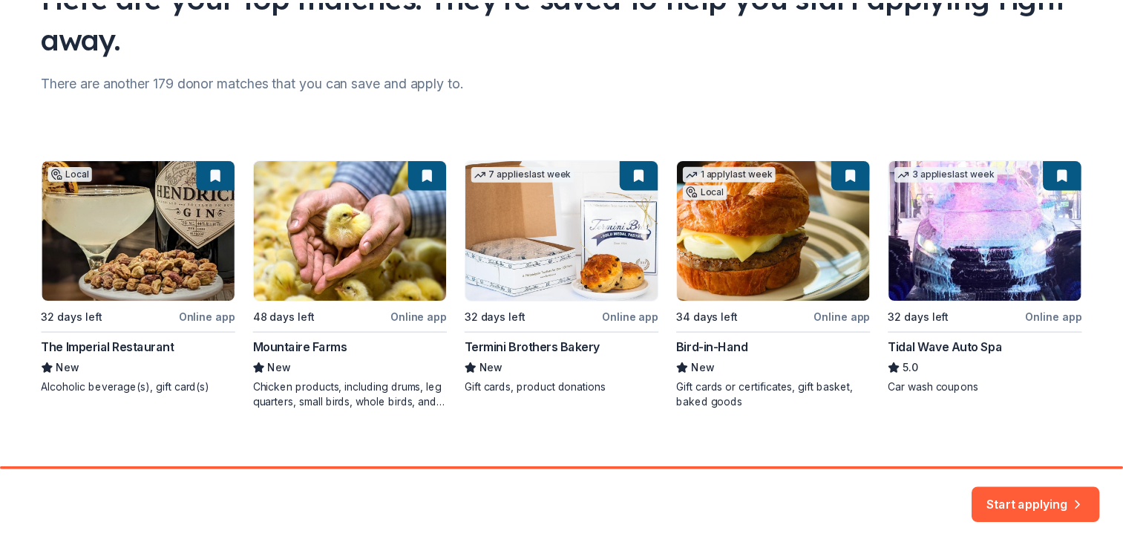
scroll to position [156, 0]
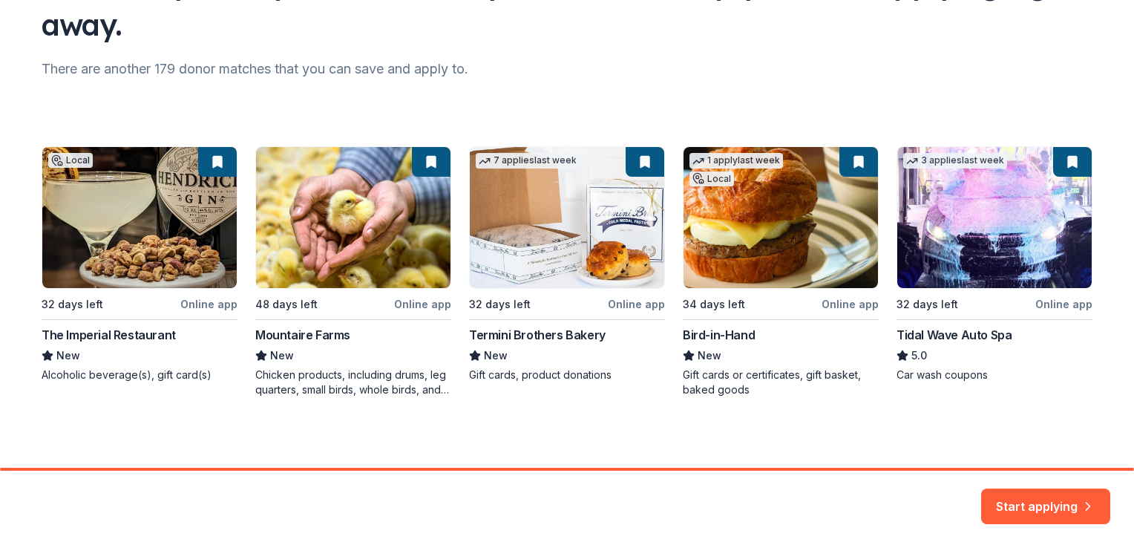
click at [137, 232] on div "Local 32 days left Online app The Imperial Restaurant New Alcoholic beverage(s)…" at bounding box center [567, 271] width 1051 height 251
click at [143, 188] on div "Local 32 days left Online app The Imperial Restaurant New Alcoholic beverage(s)…" at bounding box center [567, 271] width 1051 height 251
click at [143, 216] on div "Local 32 days left Online app The Imperial Restaurant New Alcoholic beverage(s)…" at bounding box center [567, 271] width 1051 height 251
click at [1039, 497] on button "Start applying" at bounding box center [1045, 498] width 129 height 36
